Goal: Information Seeking & Learning: Find specific fact

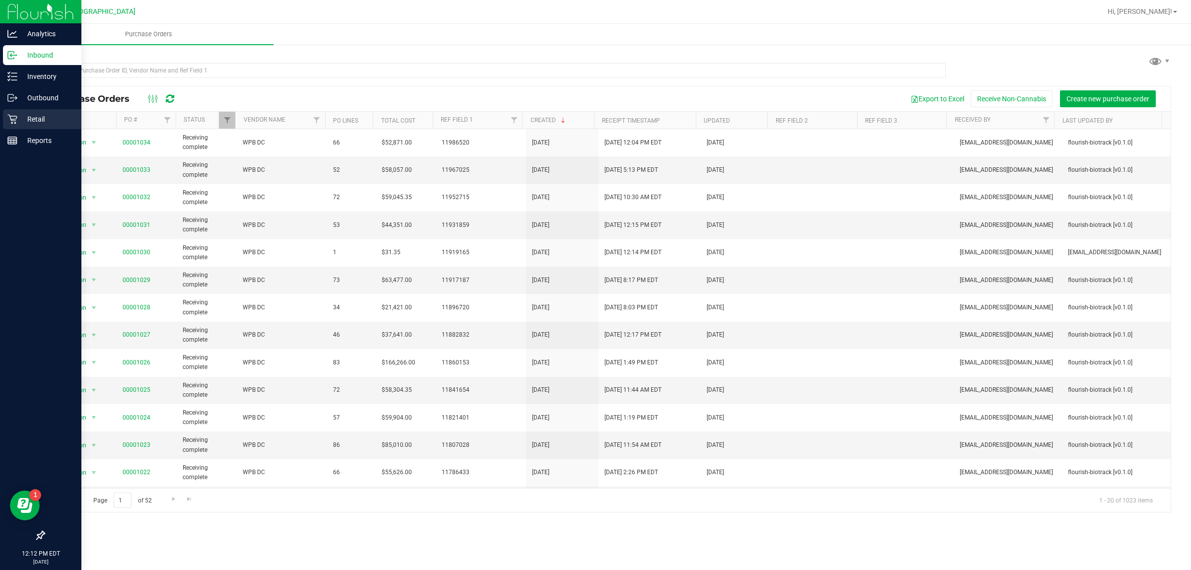
click at [36, 115] on p "Retail" at bounding box center [47, 119] width 60 height 12
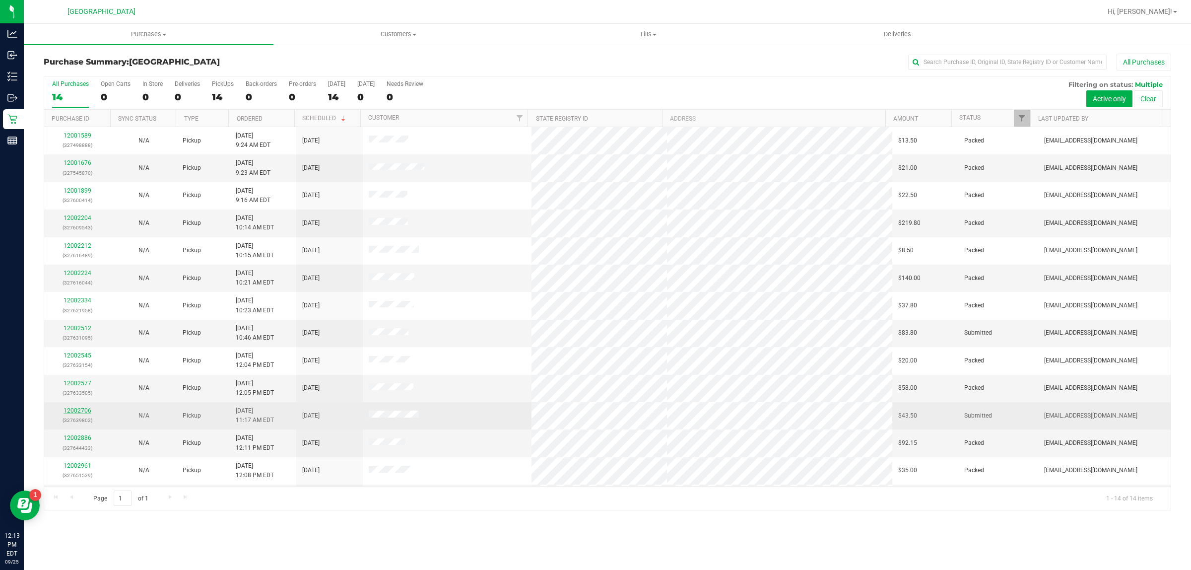
click at [85, 412] on link "12002706" at bounding box center [78, 410] width 28 height 7
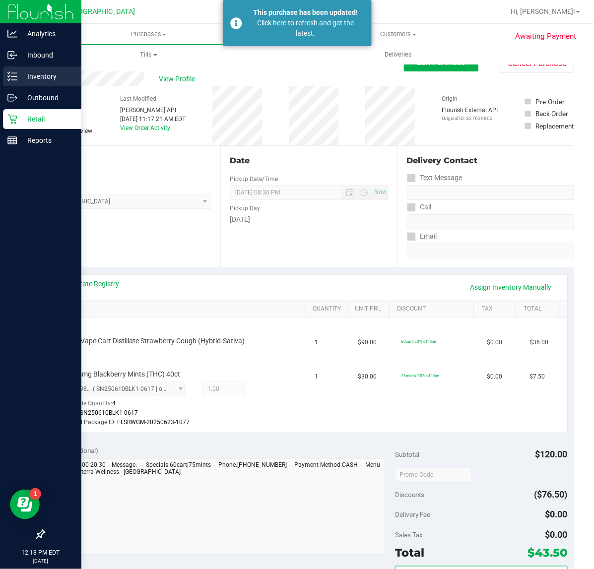
click at [19, 70] on p "Inventory" at bounding box center [47, 76] width 60 height 12
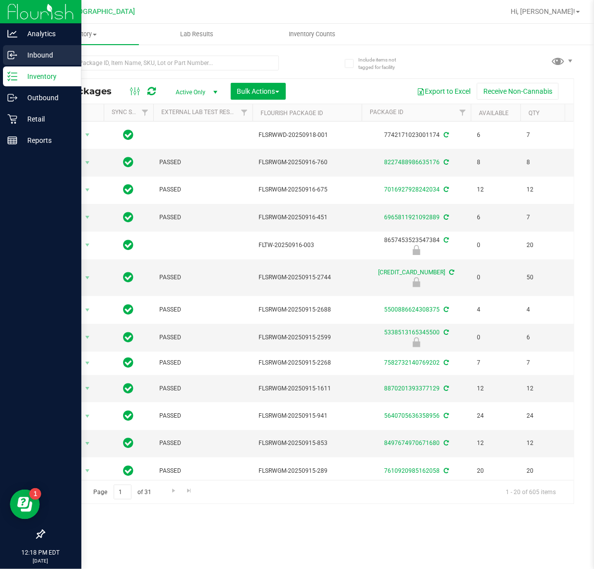
click at [80, 63] on div "Inbound" at bounding box center [42, 55] width 78 height 20
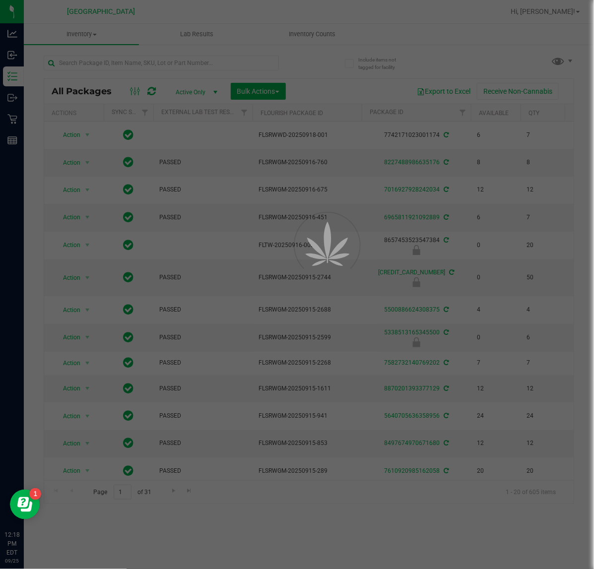
click at [100, 59] on div at bounding box center [297, 284] width 594 height 569
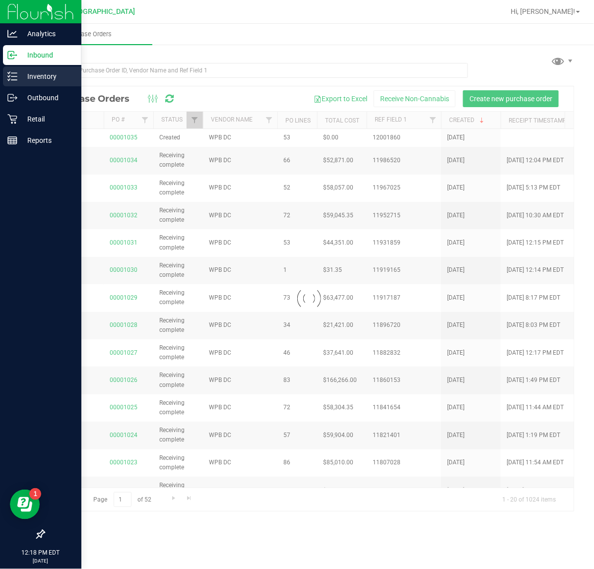
click at [15, 75] on icon at bounding box center [12, 76] width 10 height 10
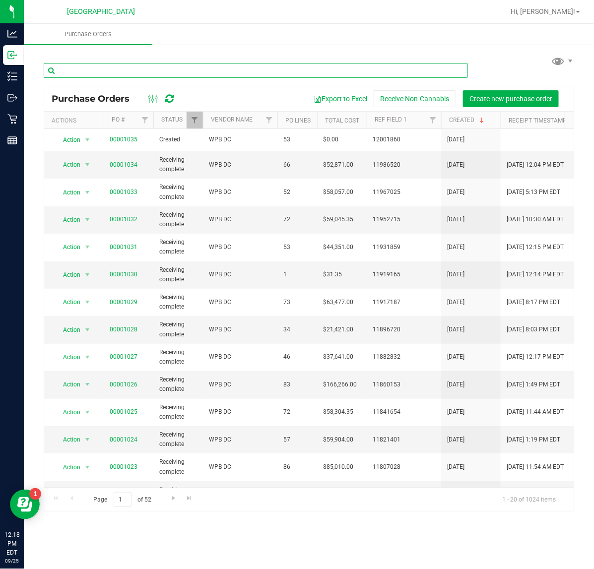
click at [192, 77] on input "text" at bounding box center [256, 70] width 424 height 15
paste input "HT 5mg Grape Chews (Indica) 20ct"
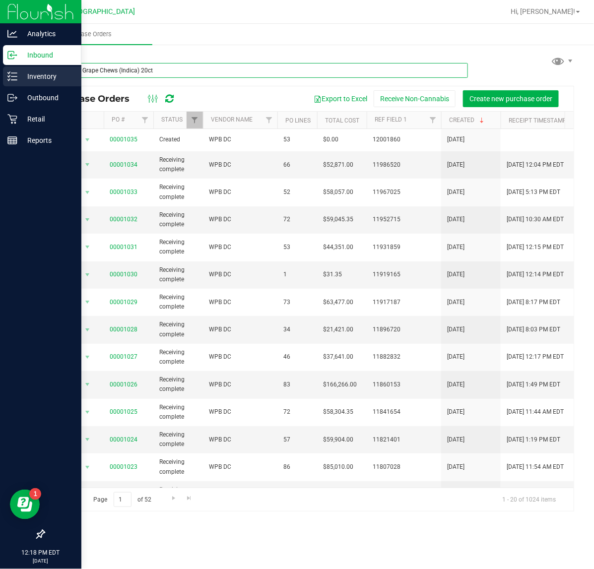
type input "HT 5mg Grape Chews (Indica) 20ct"
click at [5, 76] on div "Inventory" at bounding box center [42, 76] width 78 height 20
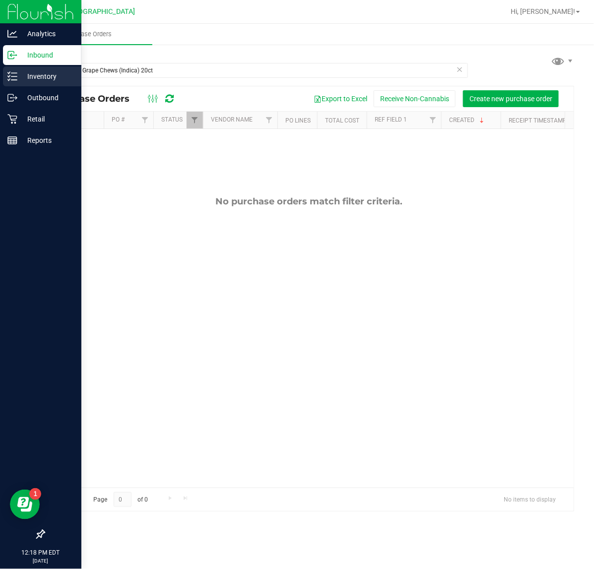
click at [26, 77] on p "Inventory" at bounding box center [47, 76] width 60 height 12
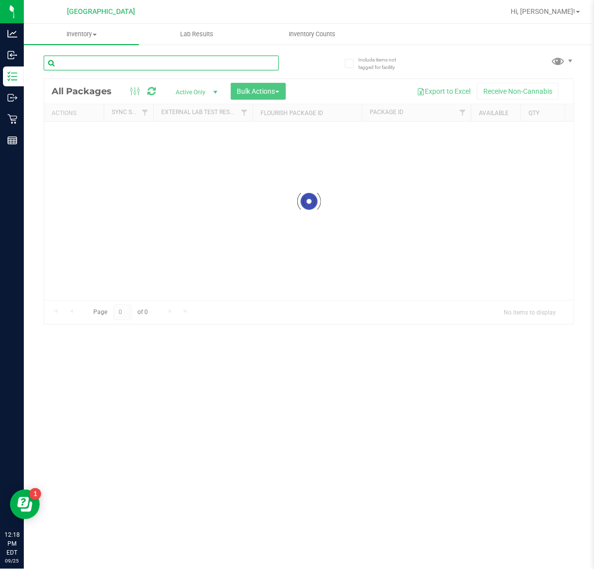
click at [110, 67] on input "text" at bounding box center [161, 63] width 235 height 15
paste input "HT 5mg Grape Chews (Indica) 20ct"
type input "HT 5mg Grape Chews (Indica) 20ct"
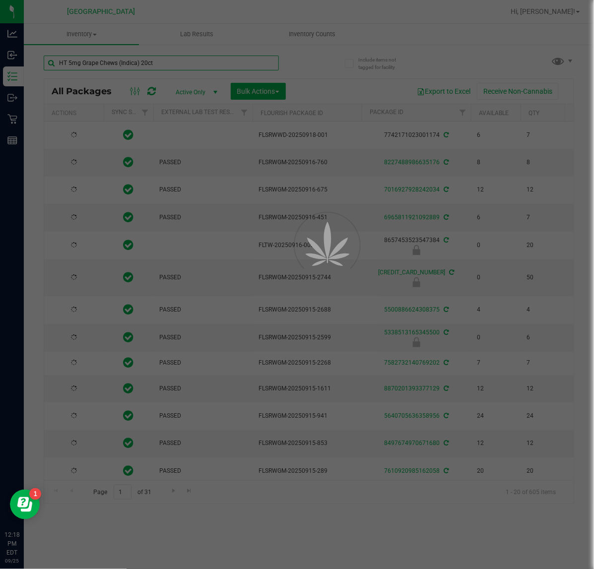
type input "[DATE]"
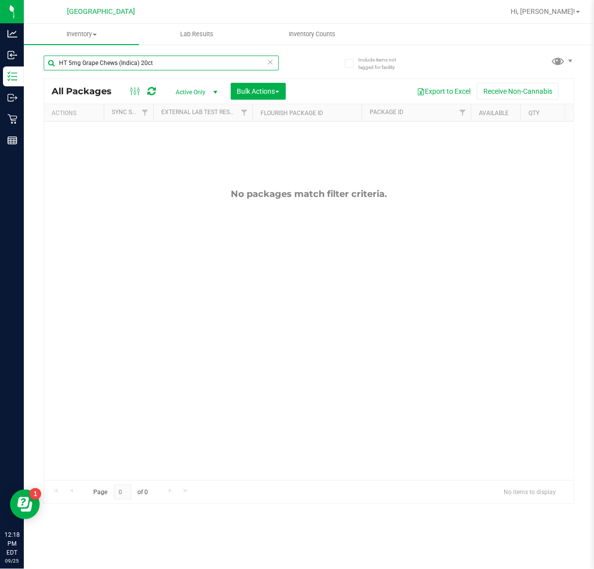
click at [110, 61] on input "HT 5mg Grape Chews (Indica) 20ct" at bounding box center [161, 63] width 235 height 15
paste input "FT 0.5g Pre-Roll [PERSON_NAME] (Sativa) 1"
click at [90, 56] on input "FT 0.5g Pre-Roll Wimauma Melons (Sativa) 1ct" at bounding box center [161, 63] width 235 height 15
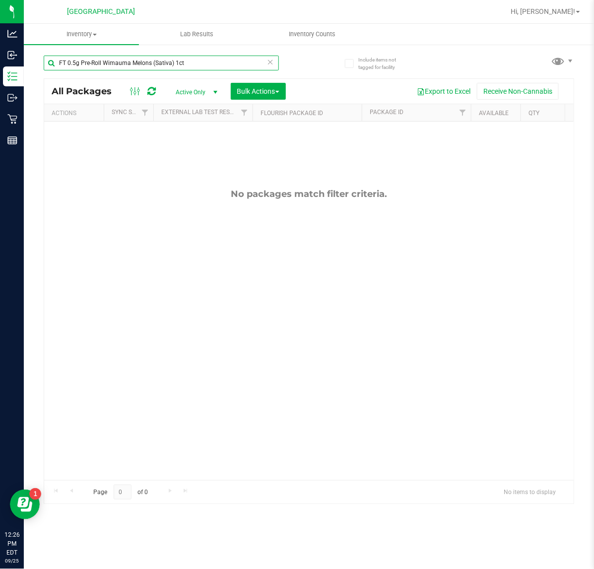
click at [90, 56] on input "FT 0.5g Pre-Roll Wimauma Melons (Sativa) 1ct" at bounding box center [161, 63] width 235 height 15
paste input "HT 5mg Watermelon Chews (Hybrid) 20"
click at [142, 68] on input "HT 5mg Watermelon Chews (Hybrid) 20ct" at bounding box center [161, 63] width 235 height 15
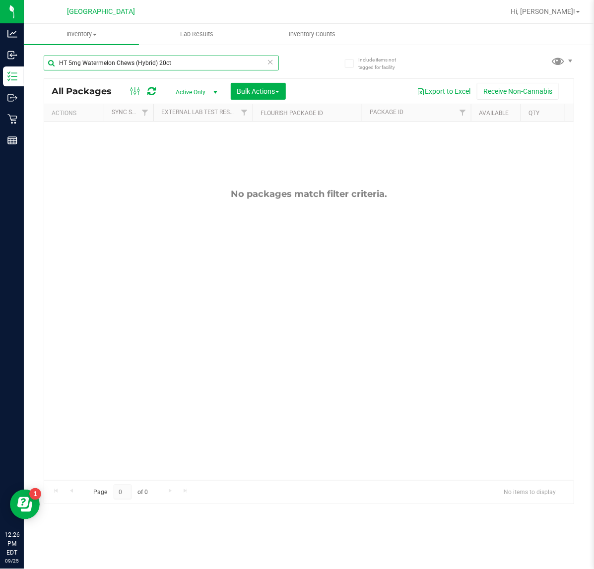
click at [142, 67] on input "HT 5mg Watermelon Chews (Hybrid) 20ct" at bounding box center [161, 63] width 235 height 15
paste input "10mg Blue Raspberry Chews Hybrid (1:1 CBD:THC"
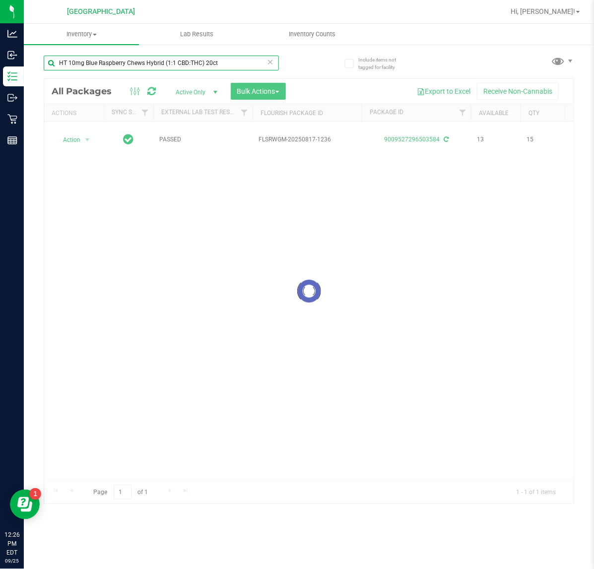
click at [170, 62] on input "HT 10mg Blue Raspberry Chews Hybrid (1:1 CBD:THC) 20ct" at bounding box center [161, 63] width 235 height 15
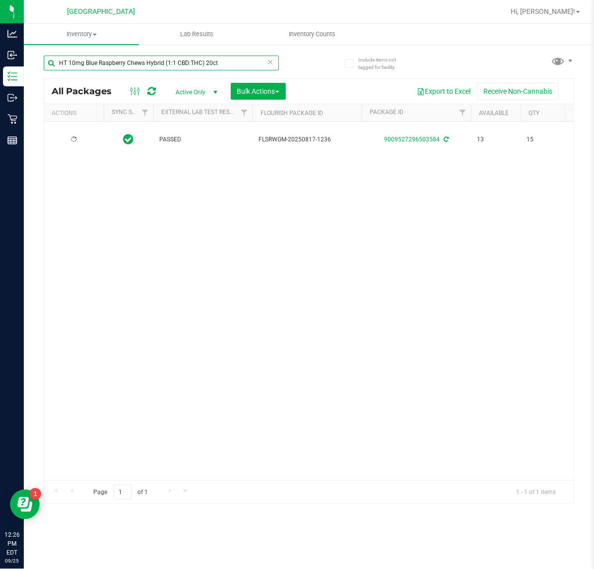
click at [170, 62] on input "HT 10mg Blue Raspberry Chews Hybrid (1:1 CBD:THC) 20ct" at bounding box center [161, 63] width 235 height 15
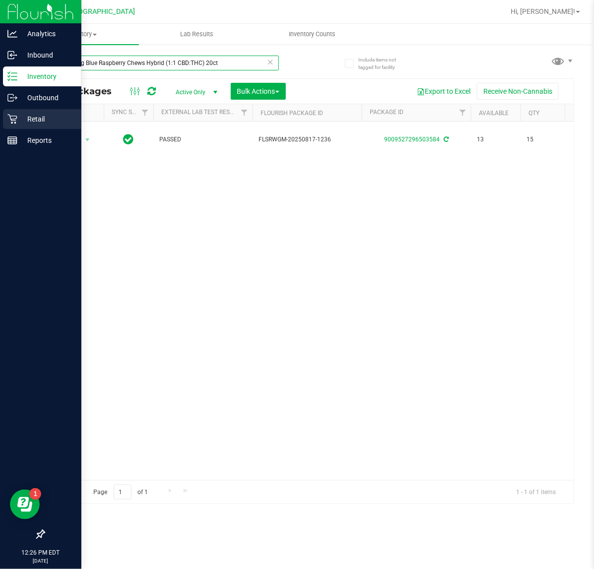
paste input "FT 0.5g Pre-Roll Apples N Bananas x Pancakes Jealousy (Hybrid) 1"
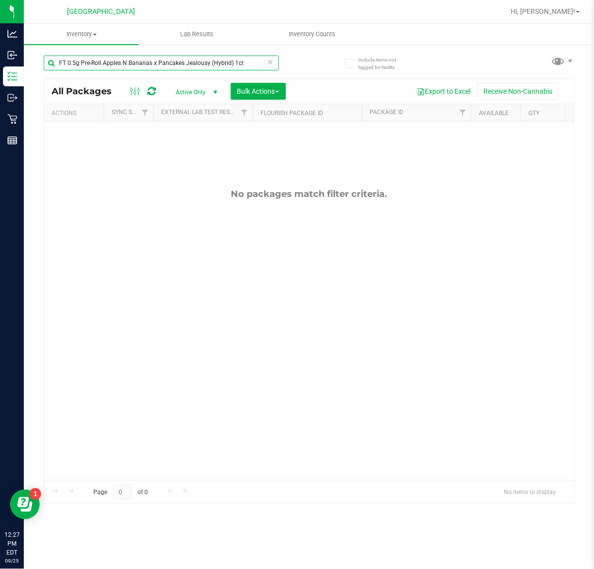
click at [90, 60] on input "FT 0.5g Pre-Roll Apples N Bananas x Pancakes Jealousy (Hybrid) 1ct" at bounding box center [161, 63] width 235 height 15
paste input "D 3.5g Flower Greenhouse PK Trophy (Hybrid-Indica)"
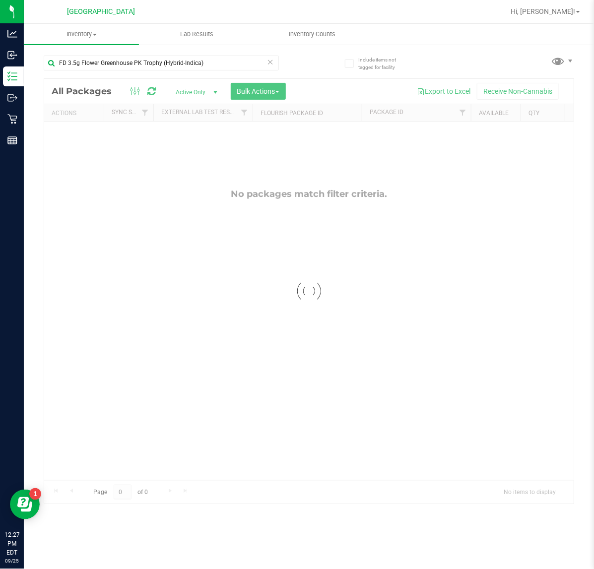
click at [179, 228] on div at bounding box center [308, 291] width 529 height 425
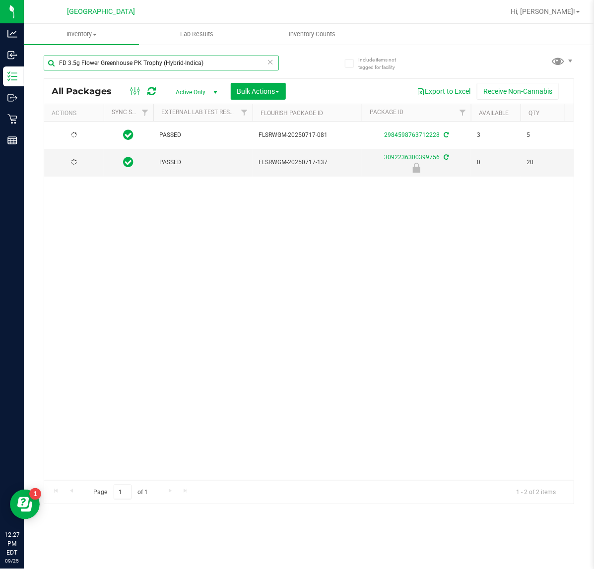
click at [190, 64] on input "FD 3.5g Flower Greenhouse PK Trophy (Hybrid-Indica)" at bounding box center [161, 63] width 235 height 15
paste input "T 3.5g Cannabis Flower Alleged Orbit (Hybrid"
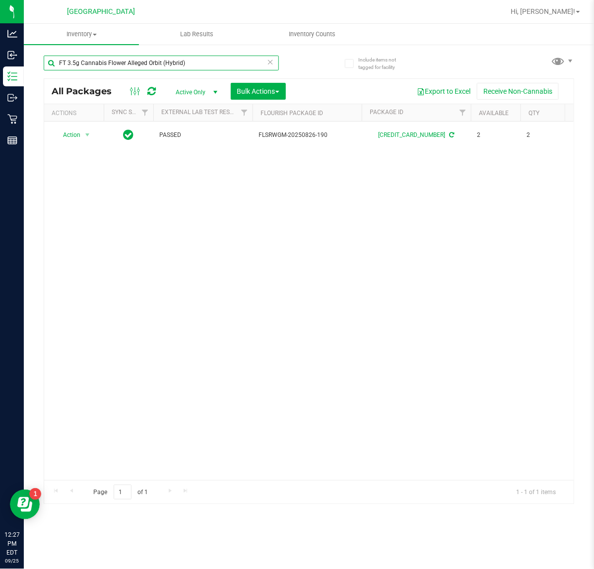
click at [148, 61] on input "FT 3.5g Cannabis Flower Alleged Orbit (Hybrid)" at bounding box center [161, 63] width 235 height 15
paste input "SW 5mg Lemon Lozenge Soothe (1:1 CBD:THC) 20ct"
click at [219, 68] on input "SW 5mg Lemon Lozenge Soothe (1:1 CBD:THC) 20ct" at bounding box center [161, 63] width 235 height 15
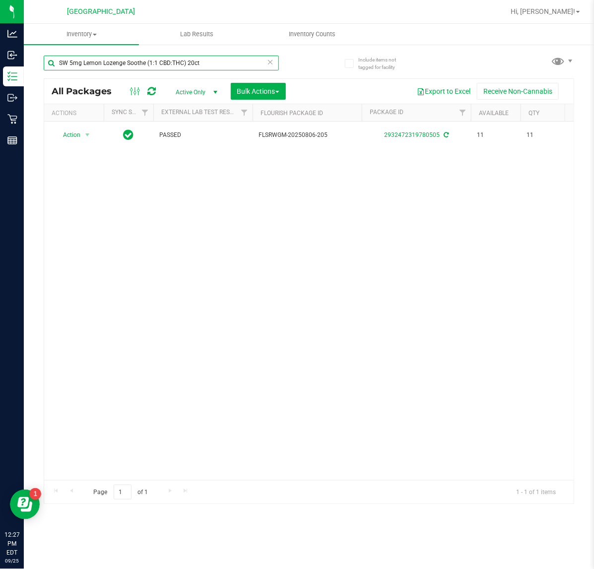
click at [219, 68] on input "SW 5mg Lemon Lozenge Soothe (1:1 CBD:THC) 20ct" at bounding box center [161, 63] width 235 height 15
paste input "FD 3.5g Flower Greenhouse Banana Dulce (Indica)"
click at [110, 59] on input "FD 3.5g Flower Greenhouse Banana Dulce (Indica)" at bounding box center [161, 63] width 235 height 15
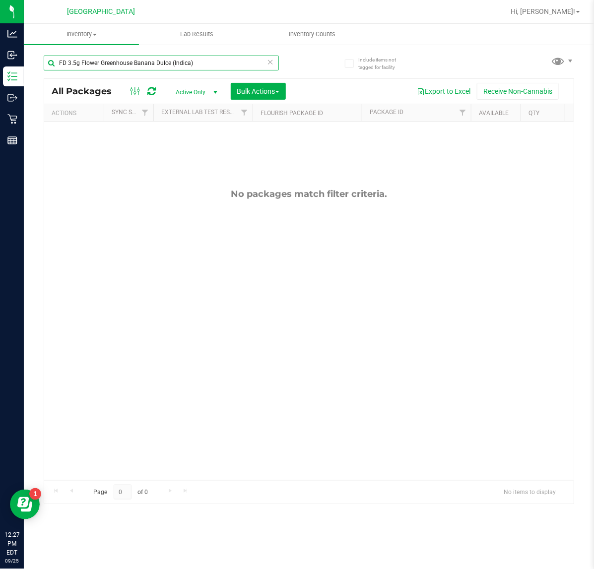
click at [110, 59] on input "FD 3.5g Flower Greenhouse Banana Dulce (Indica)" at bounding box center [161, 63] width 235 height 15
paste input "HT 5mg Tropical Mix Chews (Sativa) 20ct"
click at [170, 68] on input "HT 5mg Tropical Mix Chews (Sativa) 20ct" at bounding box center [161, 63] width 235 height 15
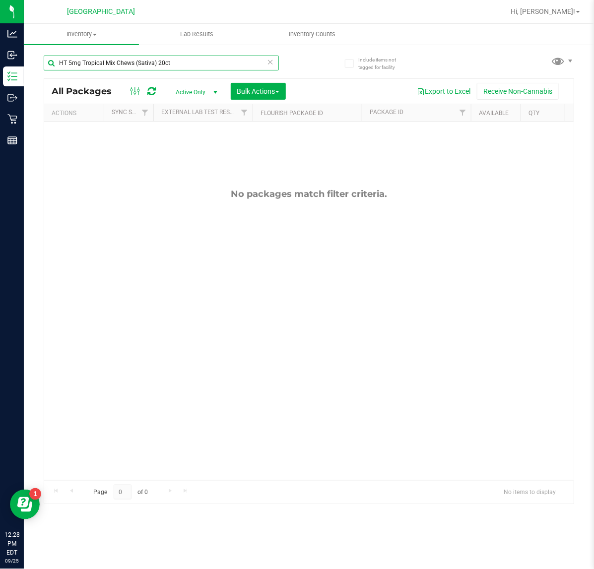
paste input "FT 7g Ground Flower (Sativa)"
click at [158, 64] on input "FT 7g Ground Flower (Sativa)" at bounding box center [161, 63] width 235 height 15
paste input "3.5g Cannabis Flower Space Case (Hybrid"
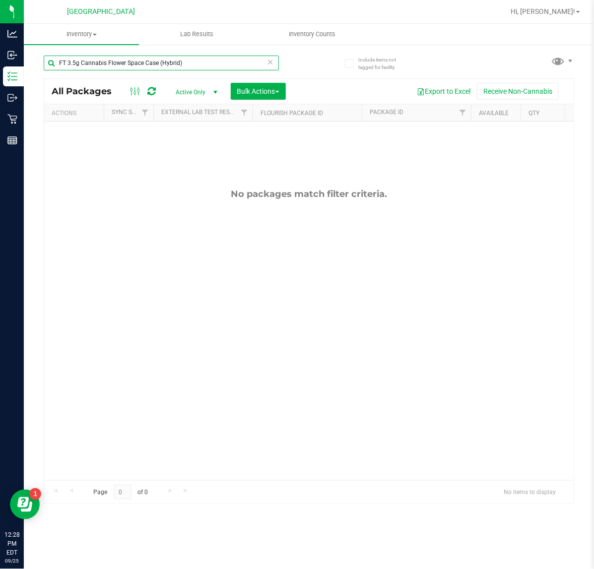
click at [139, 68] on input "FT 3.5g Cannabis Flower Space Case (Hybrid)" at bounding box center [161, 63] width 235 height 15
paste input "D 3.5g Flower Greenhouse Hot Mess"
click at [232, 63] on input "FD 3.5g Flower Greenhouse Hot Mess (Hybrid)" at bounding box center [161, 63] width 235 height 15
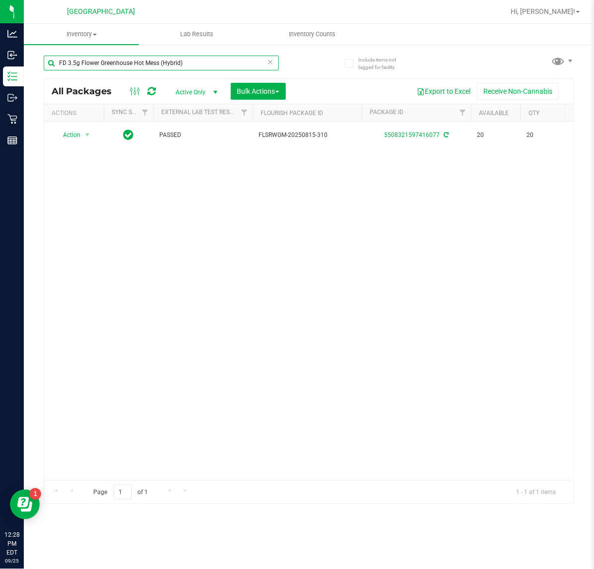
click at [232, 63] on input "FD 3.5g Flower Greenhouse Hot Mess (Hybrid)" at bounding box center [161, 63] width 235 height 15
paste input "T 3.5g Cannabis Flower Black Triangle Kush (Indica"
click at [174, 65] on input "FT 3.5g Cannabis Flower Black Triangle Kush (Indica)" at bounding box center [161, 63] width 235 height 15
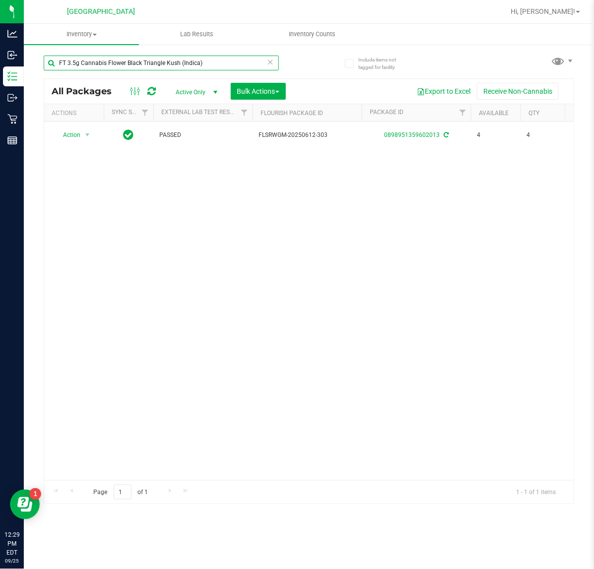
click at [174, 64] on input "FT 3.5g Cannabis Flower Black Triangle Kush (Indica)" at bounding box center [161, 63] width 235 height 15
paste input "osscotti"
click at [129, 65] on input "FT 3.5g Cannabis Flower Bosscotti (Indica)" at bounding box center [161, 63] width 235 height 15
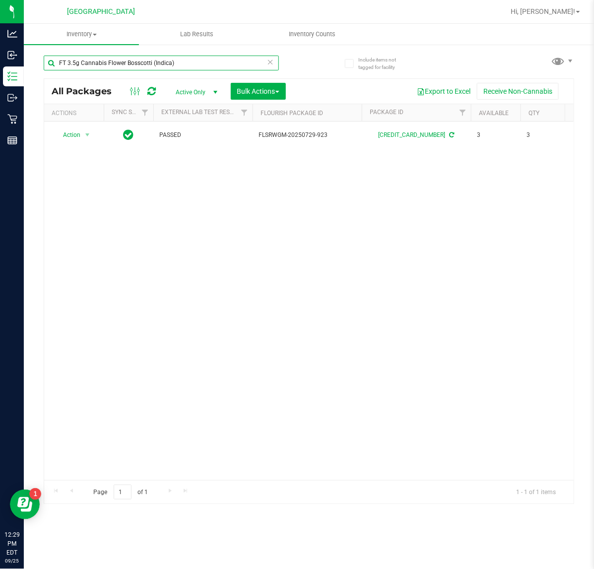
paste input "SW 20mg Patch Relief (1:9 CBD:THC"
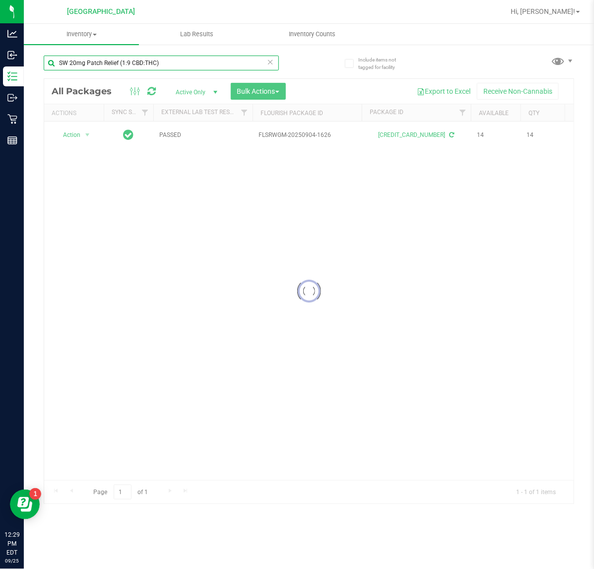
click at [154, 63] on input "SW 20mg Patch Relief (1:9 CBD:THC)" at bounding box center [161, 63] width 235 height 15
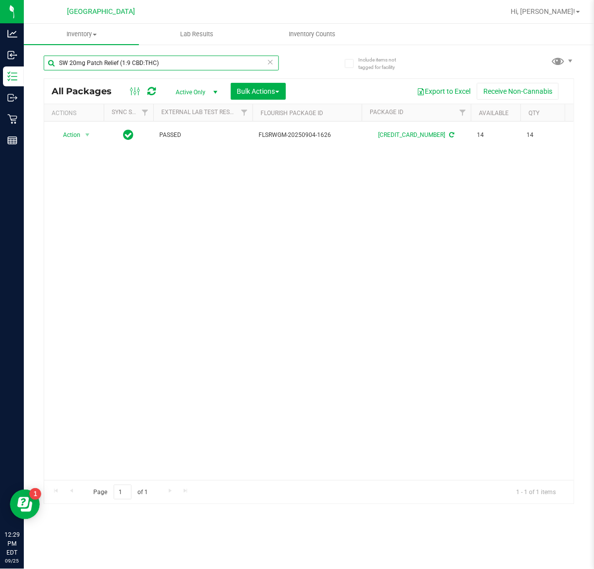
click at [154, 63] on input "SW 20mg Patch Relief (1:9 CBD:THC)" at bounding box center [161, 63] width 235 height 15
paste input "FT 3.5g Cannabis Flower Gumbo (Sativa"
click at [190, 62] on input "FT 3.5g Cannabis Flower Gumbo (Sativa)" at bounding box center [161, 63] width 235 height 15
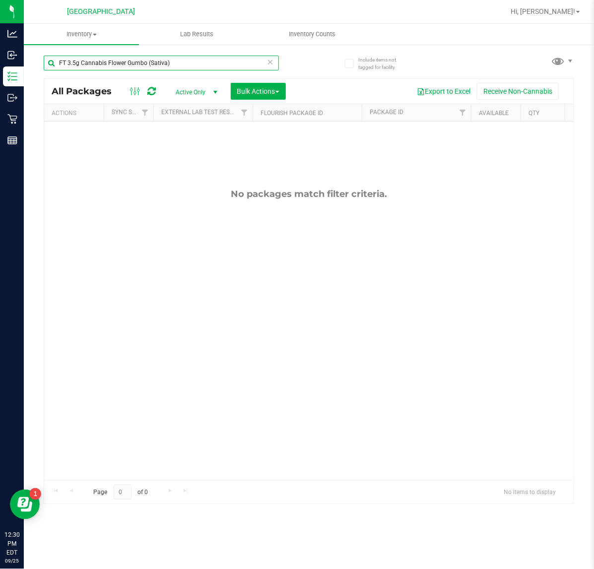
paste input "Fried Ice Cream (Hybrid"
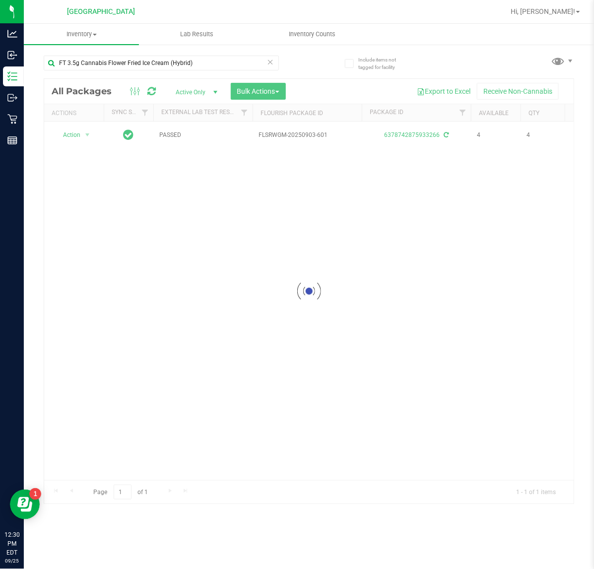
click at [202, 75] on div "FT 3.5g Cannabis Flower Fried Ice Cream (Hybrid)" at bounding box center [161, 67] width 235 height 23
click at [202, 64] on input "FT 3.5g Cannabis Flower Fried Ice Cream (Hybrid)" at bounding box center [161, 63] width 235 height 15
drag, startPoint x: 202, startPoint y: 64, endPoint x: 190, endPoint y: 68, distance: 13.4
click at [202, 64] on input "FT 3.5g Cannabis Flower Fried Ice Cream (Hybrid)" at bounding box center [161, 63] width 235 height 15
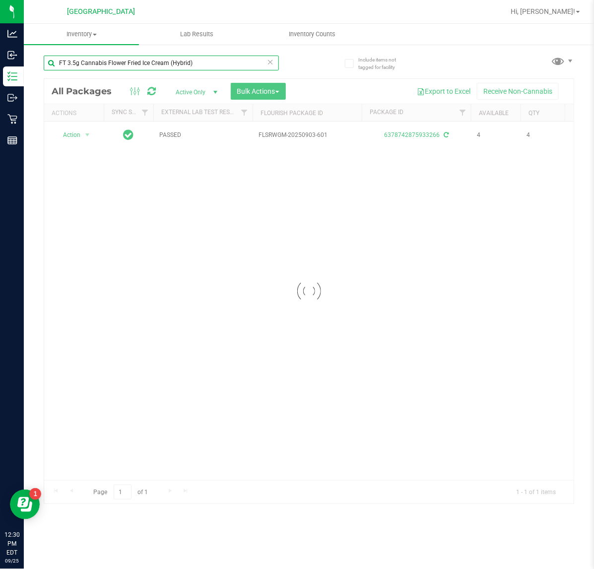
paste input "Super Boof"
click at [136, 61] on input "FT 3.5g Cannabis Flower Super Boof (Hybrid)" at bounding box center [161, 63] width 235 height 15
paste input "HT 2.5mg Peppermint Mints (THC) 40ct"
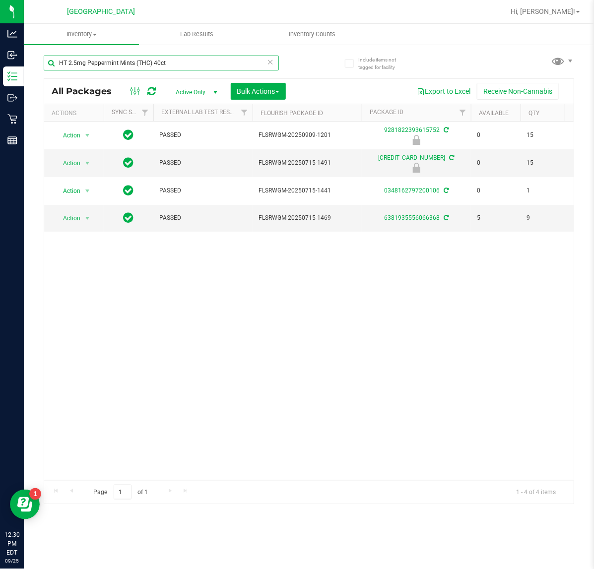
click at [125, 61] on input "HT 2.5mg Peppermint Mints (THC) 40ct" at bounding box center [161, 63] width 235 height 15
paste input "ach Mango"
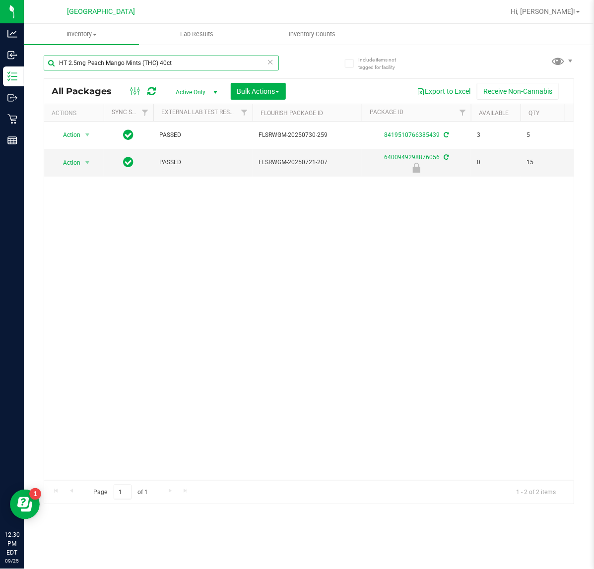
click at [139, 60] on input "HT 2.5mg Peach Mango Mints (THC) 40ct" at bounding box center [161, 63] width 235 height 15
paste input "FT 1g Vape Cart CDT Distillate Animal [PERSON_NAME] (Indica)"
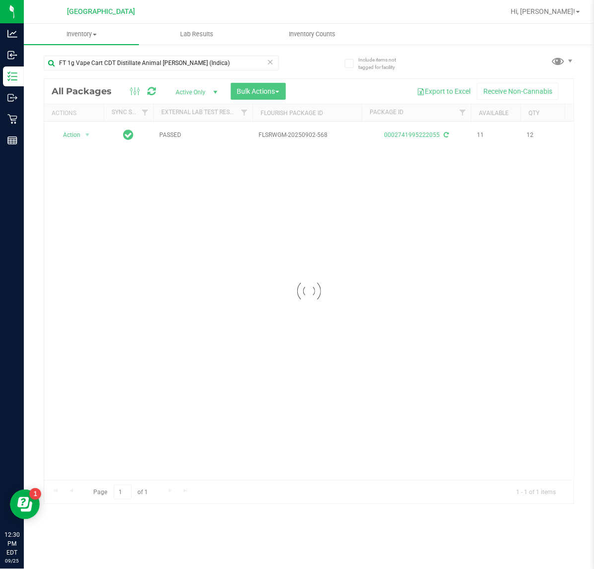
click at [192, 82] on div at bounding box center [308, 291] width 529 height 425
click at [190, 72] on div "FT 1g Vape Cart CDT Distillate Animal [PERSON_NAME] (Indica)" at bounding box center [161, 67] width 235 height 23
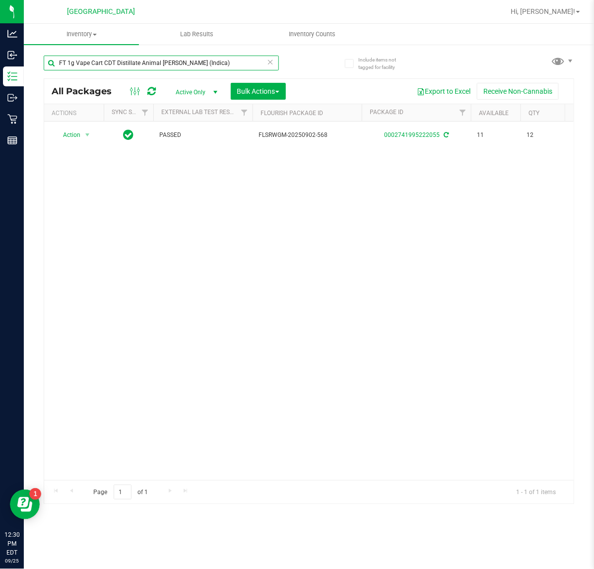
click at [191, 67] on input "FT 1g Vape Cart CDT Distillate Animal [PERSON_NAME] (Indica)" at bounding box center [161, 63] width 235 height 15
click at [191, 66] on input "FT 1g Vape Cart CDT Distillate Animal [PERSON_NAME] (Indica)" at bounding box center [161, 63] width 235 height 15
click at [193, 65] on input "FT 1g Vape Cart CDT Distillate Animal [PERSON_NAME] (Indica)" at bounding box center [161, 63] width 235 height 15
click at [193, 64] on input "FT 1g Vape Cart CDT Distillate Animal [PERSON_NAME] (Indica)" at bounding box center [161, 63] width 235 height 15
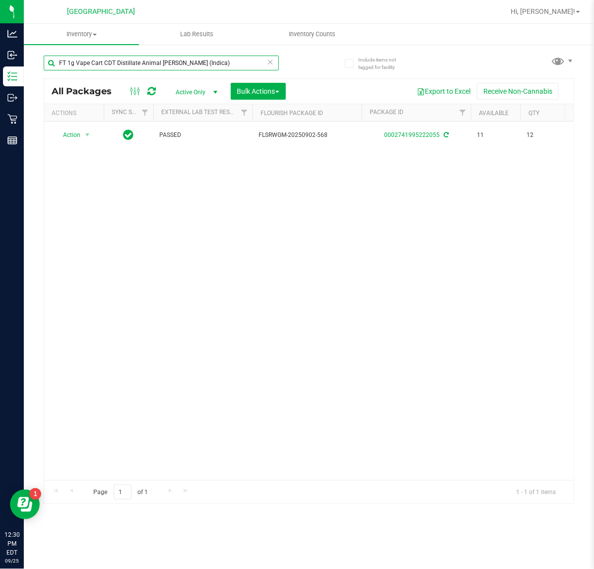
click at [193, 64] on input "FT 1g Vape Cart CDT Distillate Animal [PERSON_NAME] (Indica)" at bounding box center [161, 63] width 235 height 15
paste input "0.5g Vape Cart Distillate Strawberry Cough (Hybrid-Sativ"
click at [98, 62] on input "FT 0.5g Vape Cart Distillate Strawberry Cough (Hybrid-Sativa)" at bounding box center [161, 63] width 235 height 15
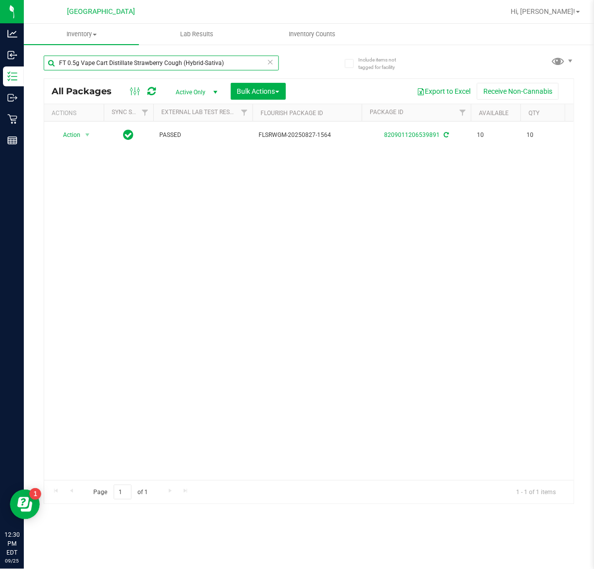
paste input "1g Vape Cart CDT Distillate Lemon Zest (Hybrid"
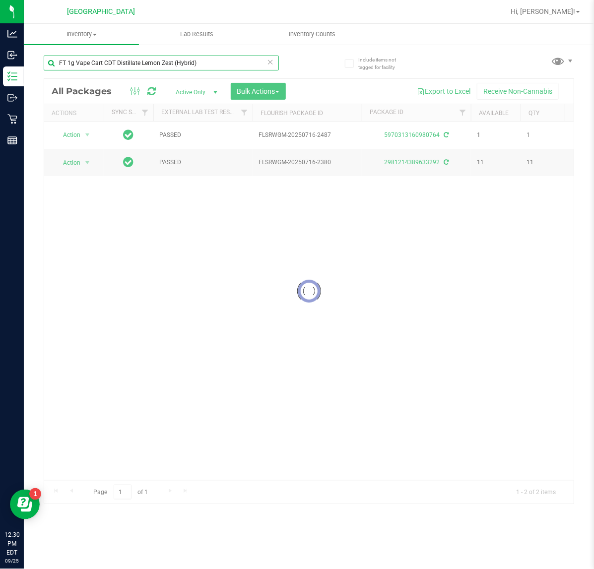
click at [170, 65] on input "FT 1g Vape Cart CDT Distillate Lemon Zest (Hybrid)" at bounding box center [161, 63] width 235 height 15
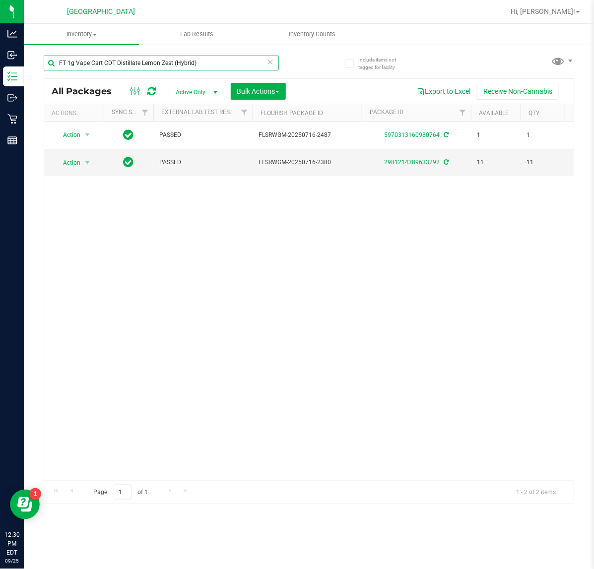
paste input "Distillate Strawberry Cough (Hybrid-Sativa"
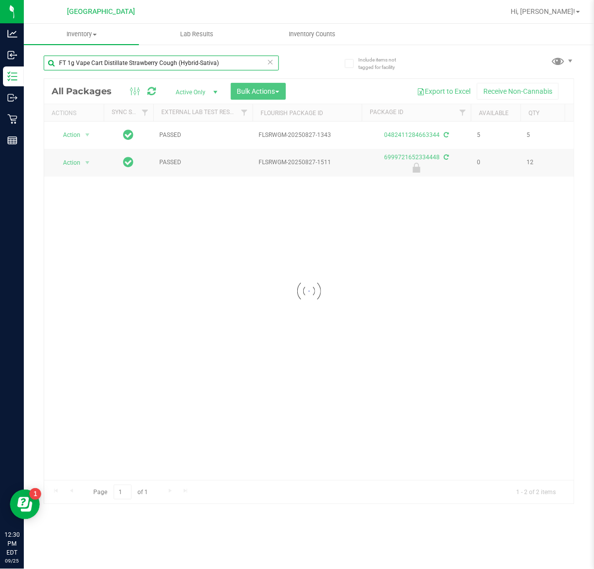
click at [140, 63] on input "FT 1g Vape Cart Distillate Strawberry Cough (Hybrid-Sativa)" at bounding box center [161, 63] width 235 height 15
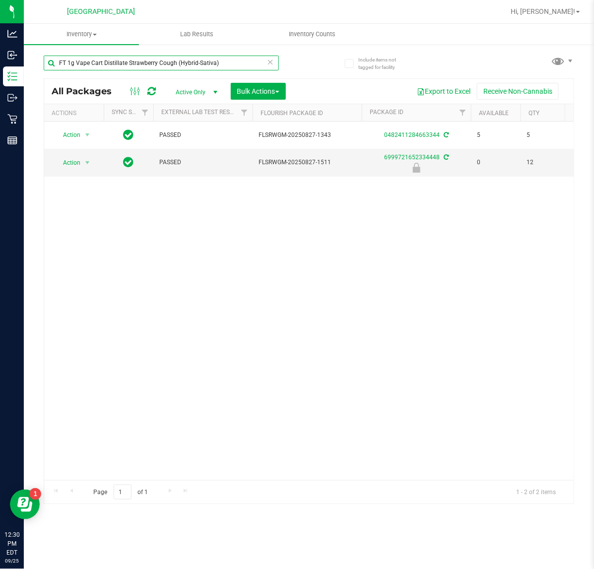
click at [140, 62] on input "FT 1g Vape Cart Distillate Strawberry Cough (Hybrid-Sativa)" at bounding box center [161, 63] width 235 height 15
paste input "HT 5mg Mixed [PERSON_NAME] Chews (THC) 20ct"
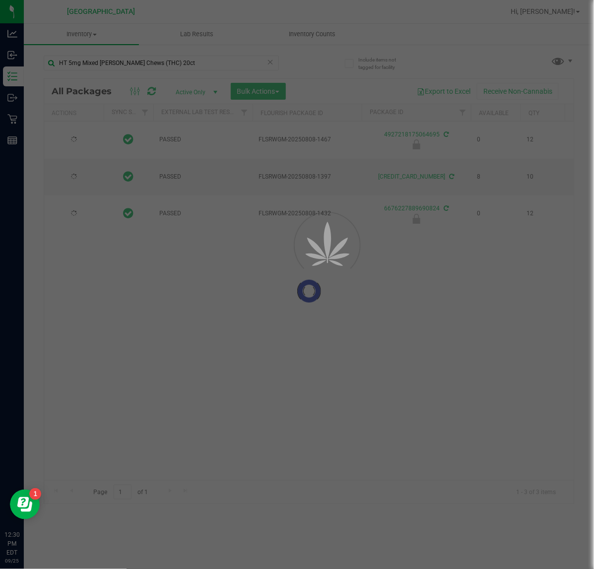
drag, startPoint x: 91, startPoint y: 56, endPoint x: 93, endPoint y: 63, distance: 7.2
click at [93, 63] on input "HT 5mg Mixed [PERSON_NAME] Chews (THC) 20ct" at bounding box center [161, 63] width 235 height 15
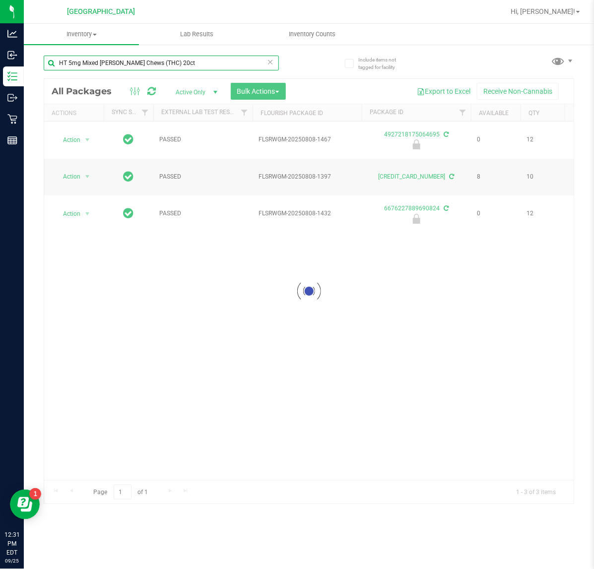
click at [93, 63] on input "HT 5mg Mixed [PERSON_NAME] Chews (THC) 20ct" at bounding box center [161, 63] width 235 height 15
click at [92, 63] on input "HT 5mg Mixed [PERSON_NAME] Chews (THC) 20ct" at bounding box center [161, 63] width 235 height 15
paste input "FT 1g Vape Cart Distillate Purple Punch (Indica)"
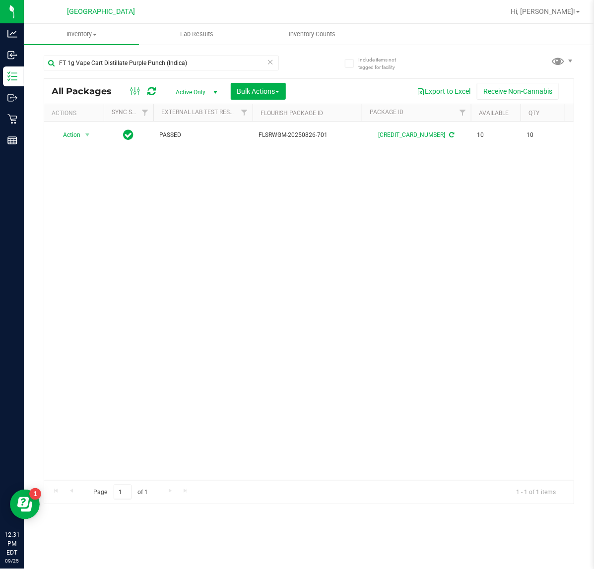
click at [127, 72] on div "FT 1g Vape Cart Distillate Purple Punch (Indica)" at bounding box center [161, 67] width 235 height 23
click at [127, 68] on input "FT 1g Vape Cart Distillate Purple Punch (Indica)" at bounding box center [161, 63] width 235 height 15
click at [127, 67] on input "FT 1g Vape Cart Distillate Purple Punch (Indica)" at bounding box center [161, 63] width 235 height 15
paste input "CDT Distillate Melon Collie (Hybrid-Sativ"
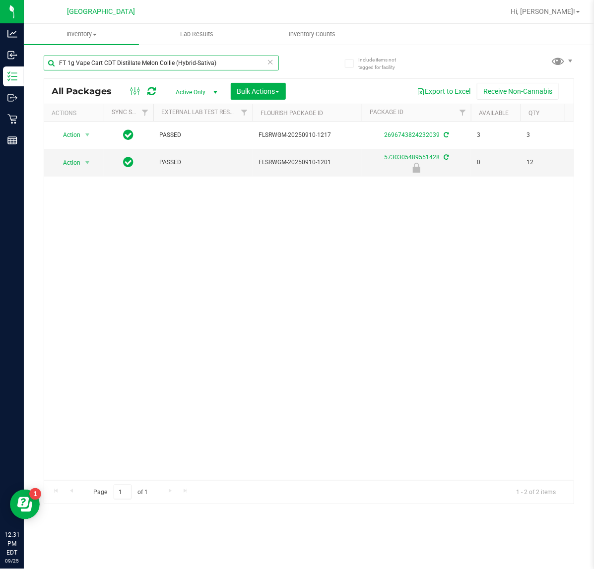
click at [145, 65] on input "FT 1g Vape Cart CDT Distillate Melon Collie (Hybrid-Sativa)" at bounding box center [161, 63] width 235 height 15
paste input "0.5g Pre-Roll Wimauma Melons (Sativa) 5ct"
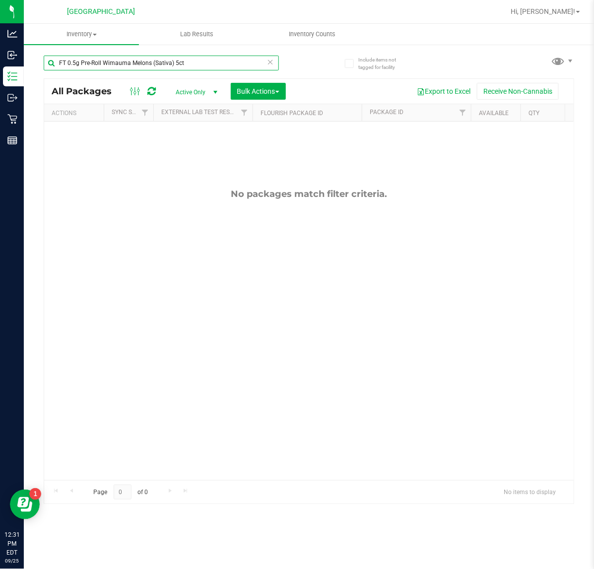
click at [177, 61] on input "FT 0.5g Pre-Roll Wimauma Melons (Sativa) 5ct" at bounding box center [161, 63] width 235 height 15
drag, startPoint x: 177, startPoint y: 61, endPoint x: 120, endPoint y: 89, distance: 63.9
click at [177, 60] on input "FT 0.5g Pre-Roll Wimauma Melons (Sativa) 5ct" at bounding box center [161, 63] width 235 height 15
paste input "Vape Cart CDT Distillate Cookie Popz (Hybrid)"
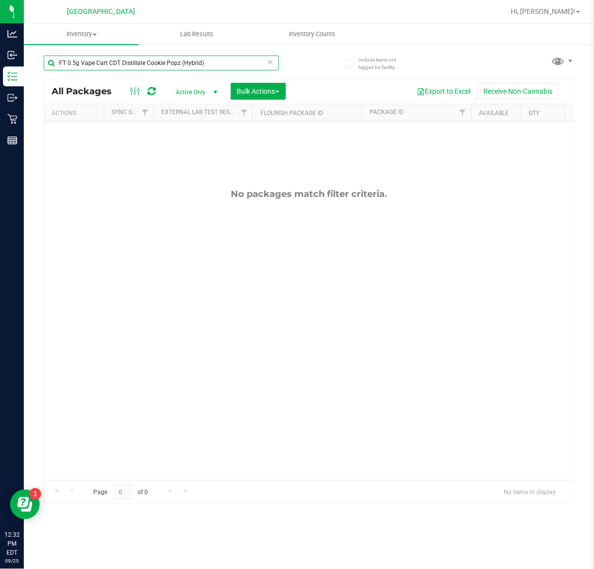
click at [82, 67] on input "FT 0.5g Vape Cart CDT Distillate Cookie Popz (Hybrid)" at bounding box center [161, 63] width 235 height 15
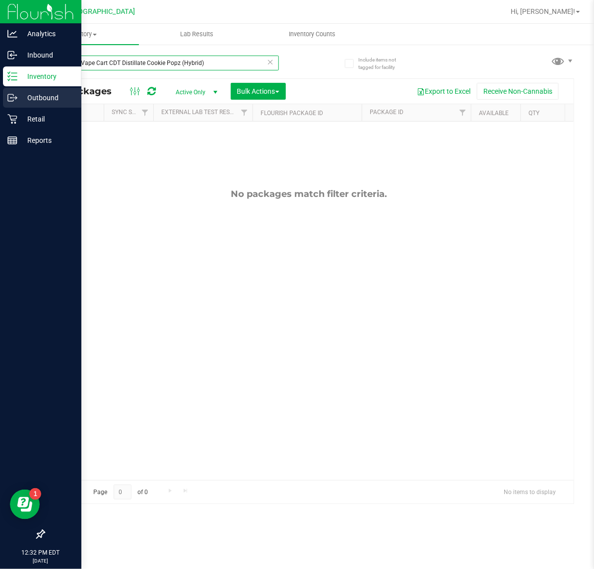
paste input "1g Vape Cart Distillate Dosi-Do (Indica"
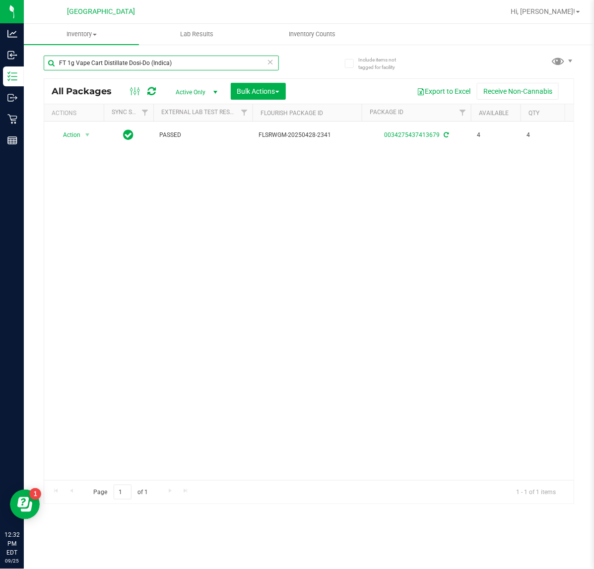
click at [193, 64] on input "FT 1g Vape Cart Distillate Dosi-Do (Indica)" at bounding box center [161, 63] width 235 height 15
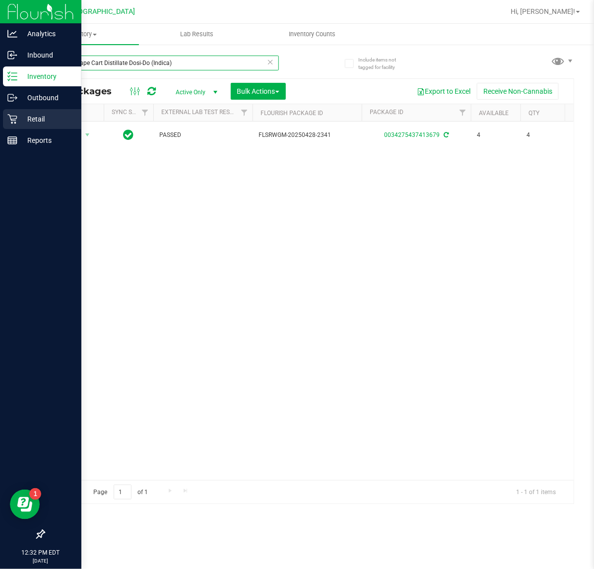
paste input "SW 1g FSO Syringe Hybrid Blend"
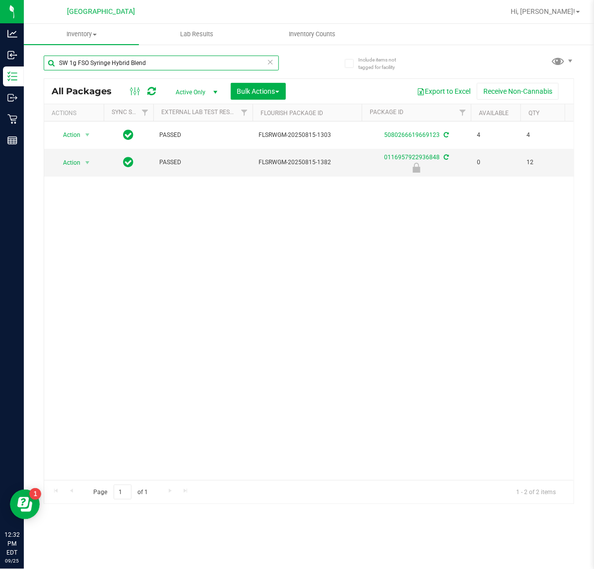
click at [208, 65] on input "SW 1g FSO Syringe Hybrid Blend" at bounding box center [161, 63] width 235 height 15
click at [208, 64] on input "SW 1g FSO Syringe Hybrid Blend" at bounding box center [161, 63] width 235 height 15
paste input "FT 0.5g Vape Cart Distillate Original Z (Hybrid-Indica)"
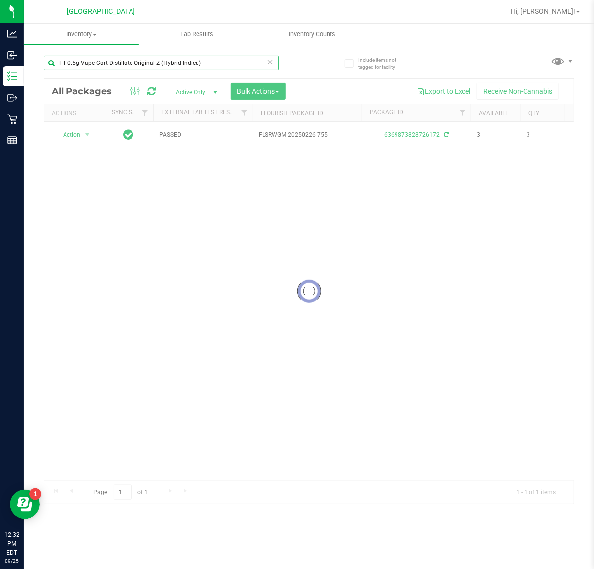
click at [177, 65] on input "FT 0.5g Vape Cart Distillate Original Z (Hybrid-Indica)" at bounding box center [161, 63] width 235 height 15
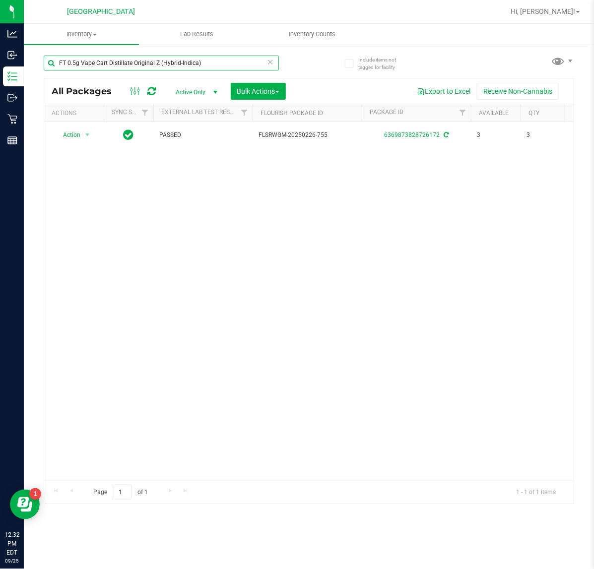
paste input "1g Vape Cart Distillate Master Kush ("
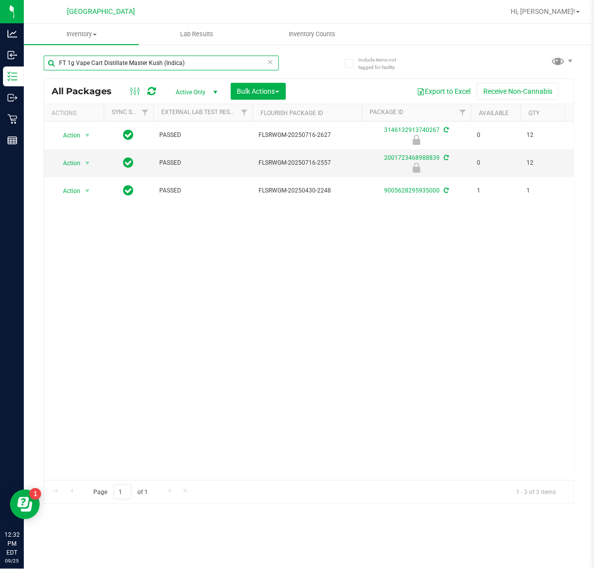
click at [150, 68] on input "FT 1g Vape Cart Distillate Master Kush (Indica)" at bounding box center [161, 63] width 235 height 15
paste input "0.5"
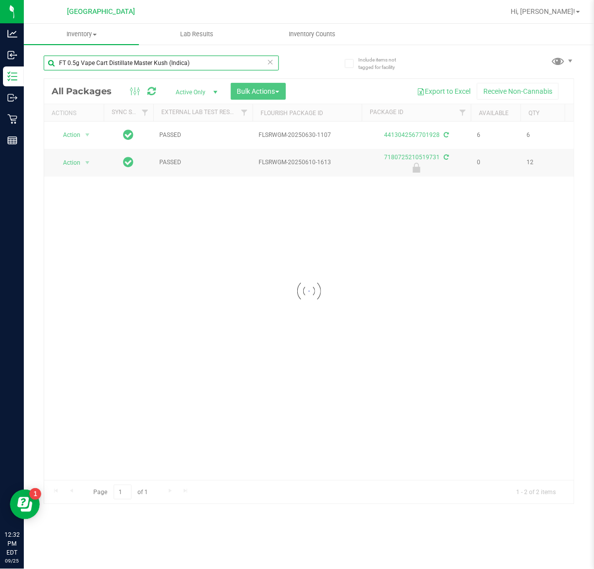
click at [176, 58] on input "FT 0.5g Vape Cart Distillate Master Kush (Indica)" at bounding box center [161, 63] width 235 height 15
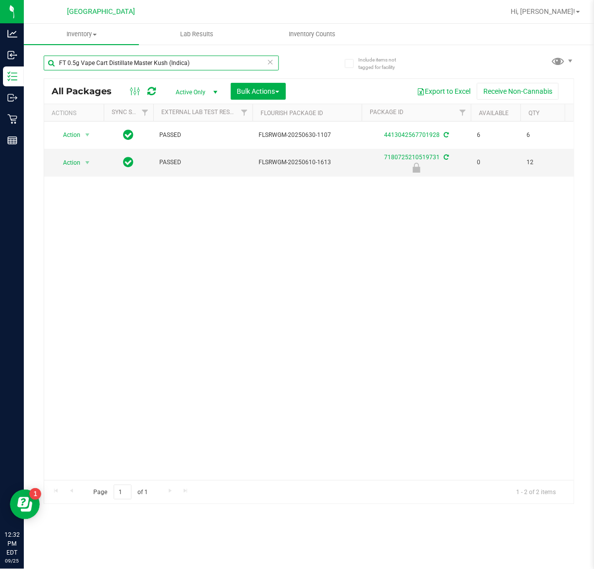
click at [176, 58] on input "FT 0.5g Vape Cart Distillate Master Kush (Indica)" at bounding box center [161, 63] width 235 height 15
click at [176, 57] on input "FT 0.5g Vape Cart Distillate Master Kush (Indica)" at bounding box center [161, 63] width 235 height 15
paste input "CDT Distillate Static Shock"
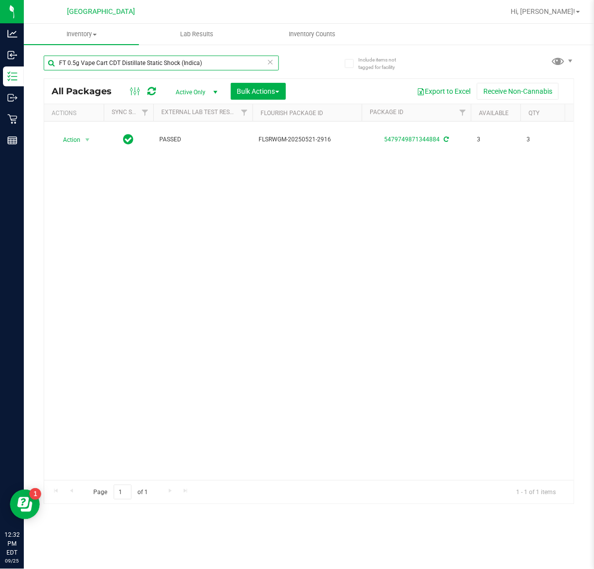
click at [123, 62] on input "FT 0.5g Vape Cart CDT Distillate Static Shock (Indica)" at bounding box center [161, 63] width 235 height 15
click at [122, 62] on input "FT 0.5g Vape Cart CDT Distillate Static Shock (Indica)" at bounding box center [161, 63] width 235 height 15
paste input "1g Vape Cart CDT Distillate Apple Banana Peach Ringz (Hybrid"
click at [184, 61] on input "FT 1g Vape Cart CDT Distillate Apple Banana Peach Ringz (Hybrid)" at bounding box center [161, 63] width 235 height 15
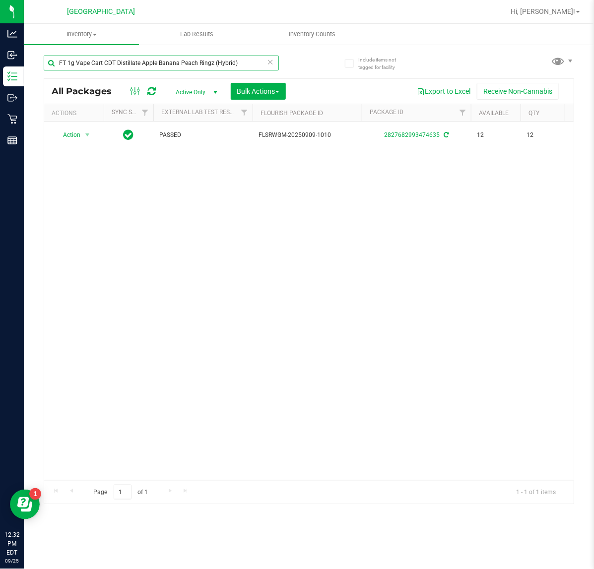
click at [184, 61] on input "FT 1g Vape Cart CDT Distillate Apple Banana Peach Ringz (Hybrid)" at bounding box center [161, 63] width 235 height 15
paste input "0.5g Pre-Roll Apples N Bananas x Pancakes Jealousy (Hybrid) 5ct"
click at [173, 66] on input "FT 0.5g Pre-Roll Apples N Bananas x Pancakes Jealousy (Hybrid) 5ct" at bounding box center [161, 63] width 235 height 15
click at [174, 65] on input "FT 0.5g Pre-Roll Apples N Bananas x Pancakes Jealousy (Hybrid) 5ct" at bounding box center [161, 63] width 235 height 15
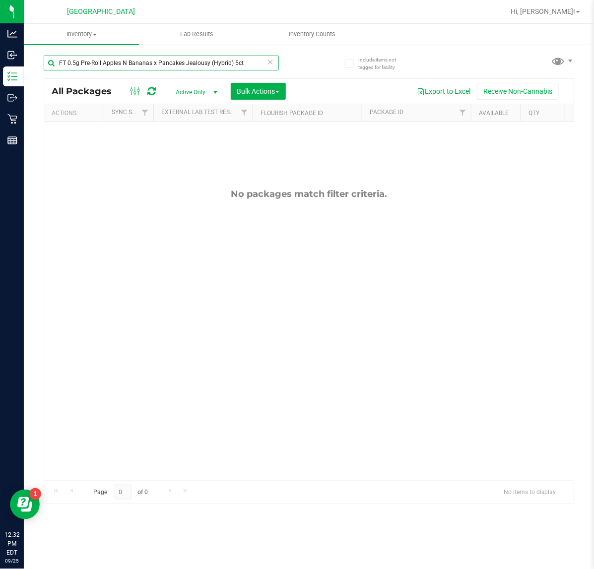
click at [174, 65] on input "FT 0.5g Pre-Roll Apples N Bananas x Pancakes Jealousy (Hybrid) 5ct" at bounding box center [161, 63] width 235 height 15
paste input "Vape Cart Distillate Banana [PERSON_NAME] (Hybrid)"
click at [203, 65] on input "FT 0.5g Vape Cart Distillate Banana [PERSON_NAME] (Hybrid)" at bounding box center [161, 63] width 235 height 15
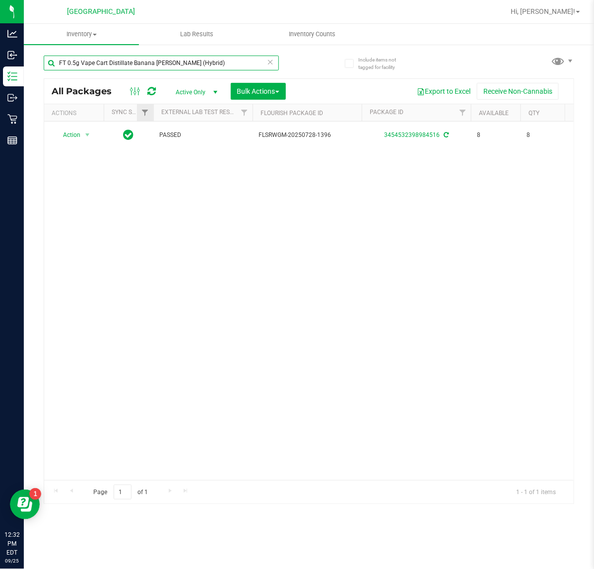
paste input "1g Vape Cart CDT Distillate PK Trophy (Hybrid-Indica"
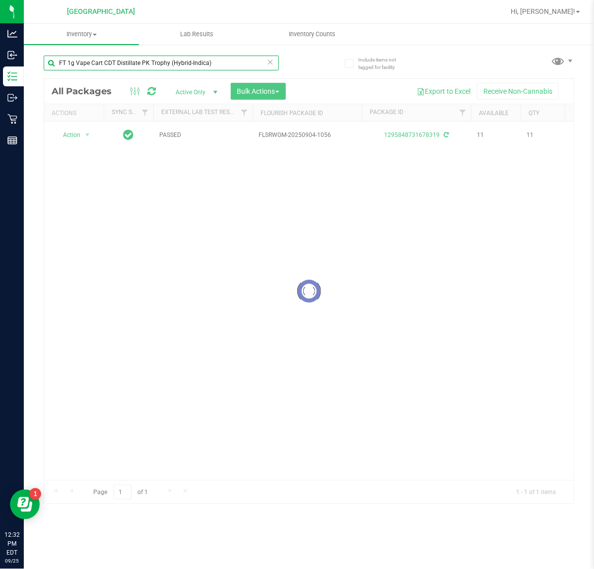
click at [199, 64] on input "FT 1g Vape Cart CDT Distillate PK Trophy (Hybrid-Indica)" at bounding box center [161, 63] width 235 height 15
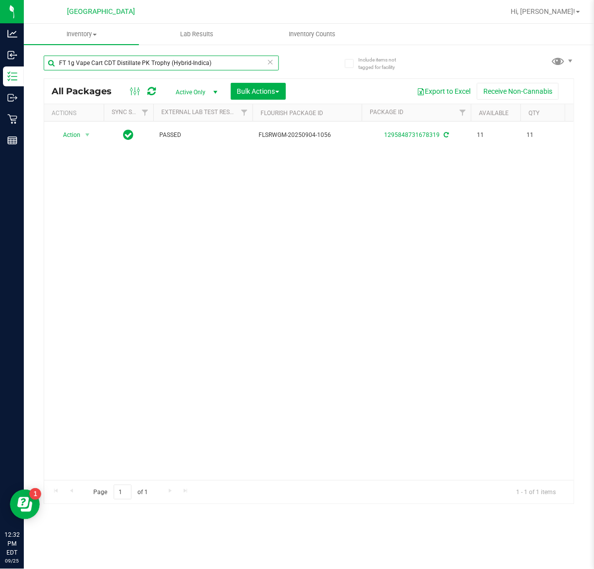
click at [199, 64] on input "FT 1g Vape Cart CDT Distillate PK Trophy (Hybrid-Indica)" at bounding box center [161, 63] width 235 height 15
paste input "urple PJs (Hybrid"
click at [199, 66] on input "FT 1g Vape Cart CDT Distillate Purple PJs (Hybrid)" at bounding box center [161, 63] width 235 height 15
click at [199, 65] on input "FT 1g Vape Cart CDT Distillate Purple PJs (Hybrid)" at bounding box center [161, 63] width 235 height 15
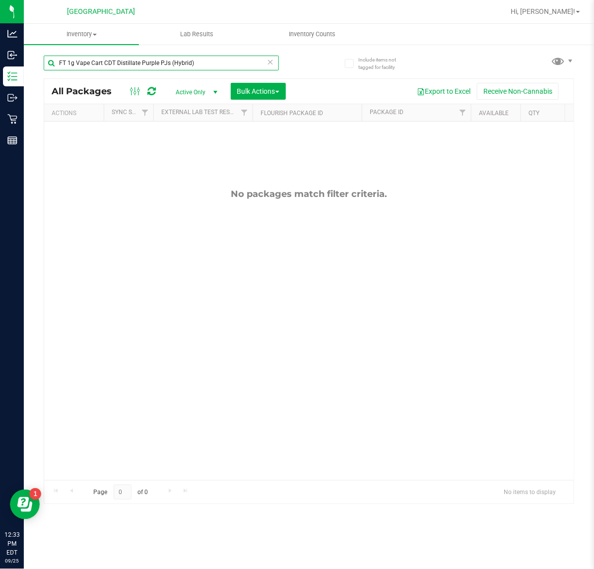
paste input "ine Zap F2"
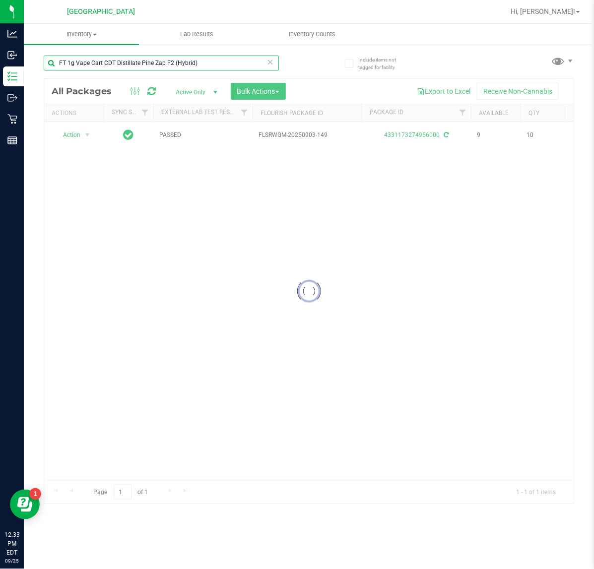
click at [230, 66] on input "FT 1g Vape Cart CDT Distillate Pine Zap F2 (Hybrid)" at bounding box center [161, 63] width 235 height 15
paste input "Z Cake x Creamsickle (Indica"
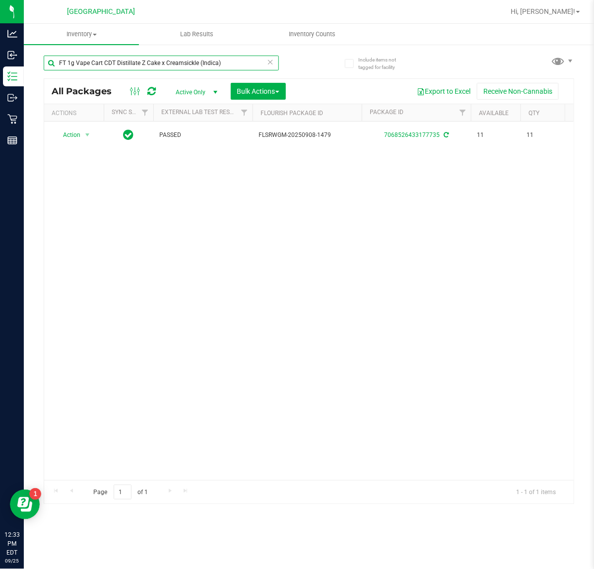
click at [181, 65] on input "FT 1g Vape Cart CDT Distillate Z Cake x Creamsickle (Indica)" at bounding box center [161, 63] width 235 height 15
paste input "Distillate Key Lime Pie (Hybrid"
click at [130, 70] on input "FT 1g Vape Cart Distillate Key Lime Pie (Hybrid)" at bounding box center [161, 63] width 235 height 15
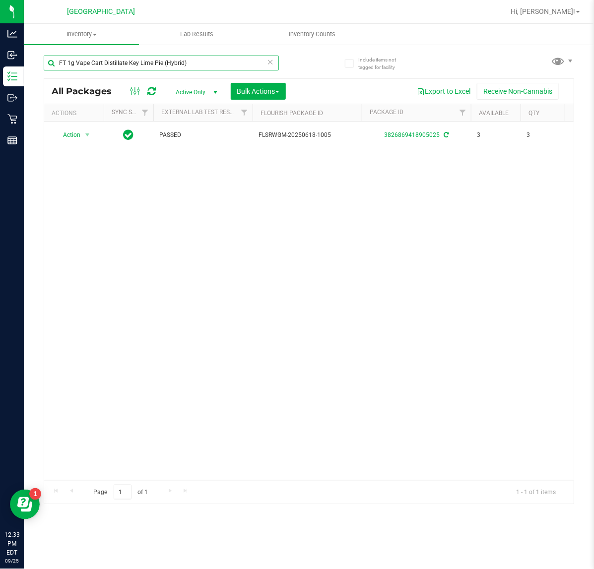
click at [130, 70] on input "FT 1g Vape Cart Distillate Key Lime Pie (Hybrid)" at bounding box center [161, 63] width 235 height 15
paste input "0.5g Vape Cart Distillate Purple Punch (Indica"
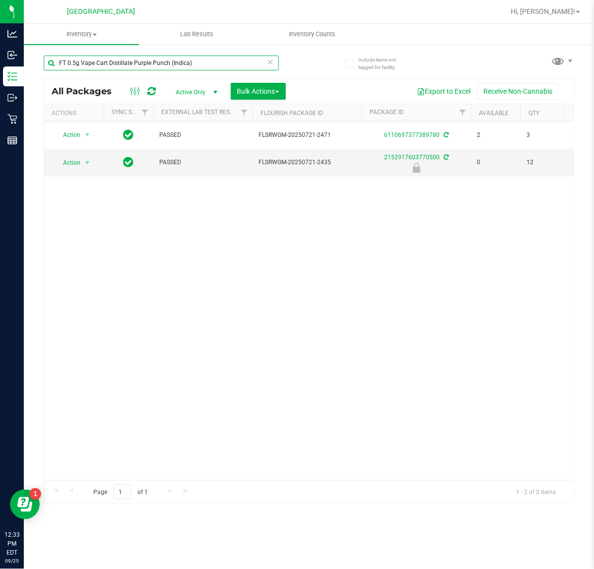
click at [150, 60] on input "FT 0.5g Vape Cart Distillate Purple Punch (Indica)" at bounding box center [161, 63] width 235 height 15
paste input "1g Vape Cart CDT Distillate Apples N Bananas x Pancakes Jealousy (Hybrid"
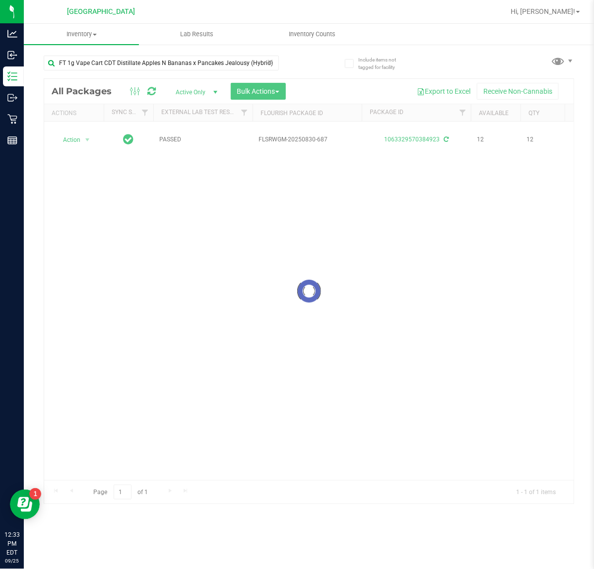
click at [166, 77] on div "FT 1g Vape Cart CDT Distillate Apples N Bananas x Pancakes Jealousy (Hybrid)" at bounding box center [161, 67] width 235 height 23
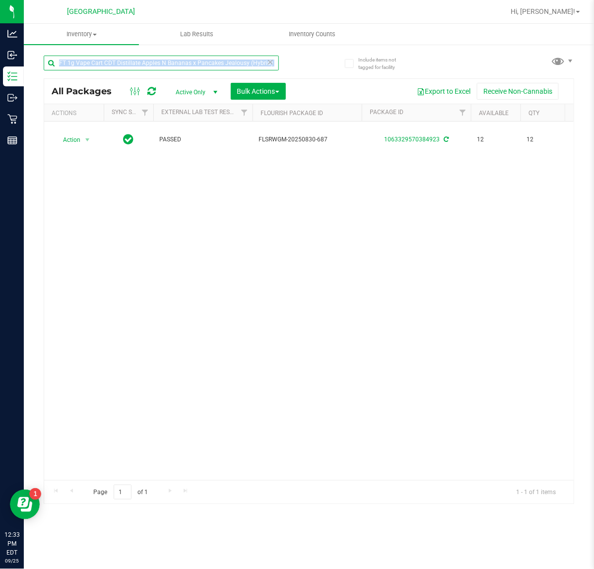
click at [163, 66] on input "FT 1g Vape Cart CDT Distillate Apples N Bananas x Pancakes Jealousy (Hybrid)" at bounding box center [161, 63] width 235 height 15
paste input "Distillate Watermelon Mojito"
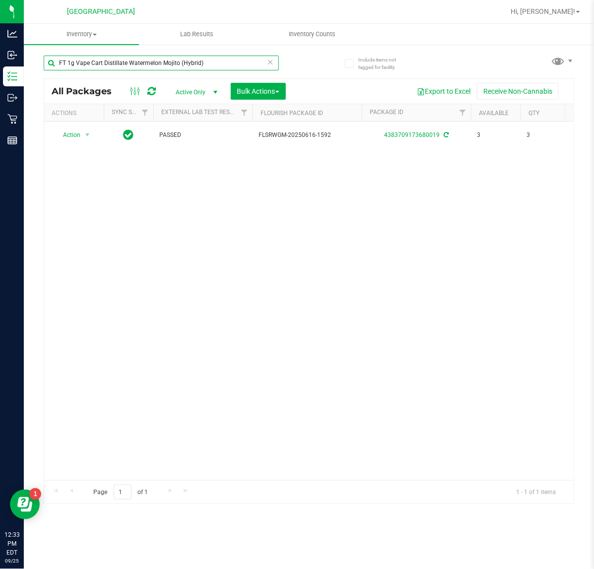
click at [139, 64] on input "FT 1g Vape Cart Distillate Watermelon Mojito (Hybrid)" at bounding box center [161, 63] width 235 height 15
paste input "CDT Distillate Cakez"
click at [178, 65] on input "FT 1g Vape Cart CDT Distillate Cakez (Hybrid)" at bounding box center [161, 63] width 235 height 15
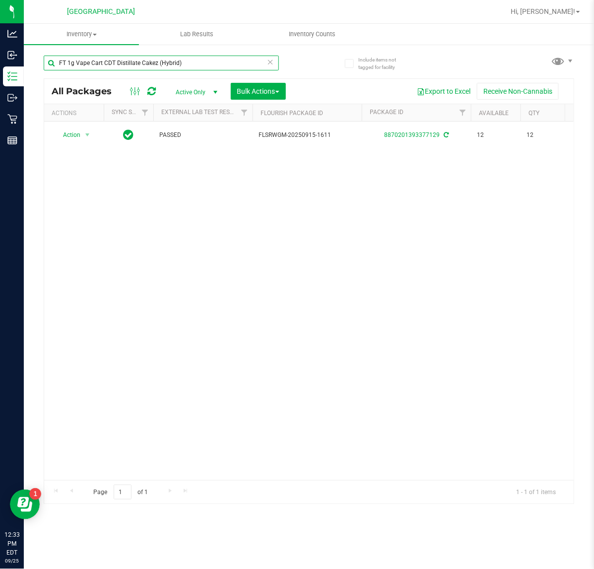
click at [178, 65] on input "FT 1g Vape Cart CDT Distillate Cakez (Hybrid)" at bounding box center [161, 63] width 235 height 15
paste input "SW 10mg Theragels Dream (1:9 CBD:THC) 40ct"
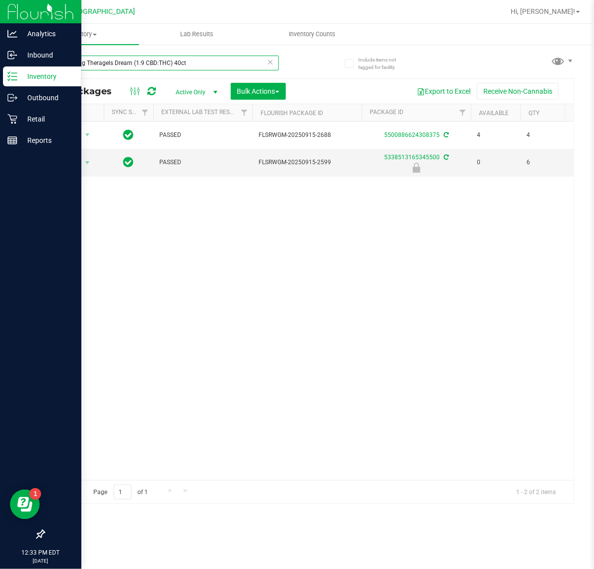
type input "SW 10mg Theragels Dream (1:9 CBD:THC) 40ct"
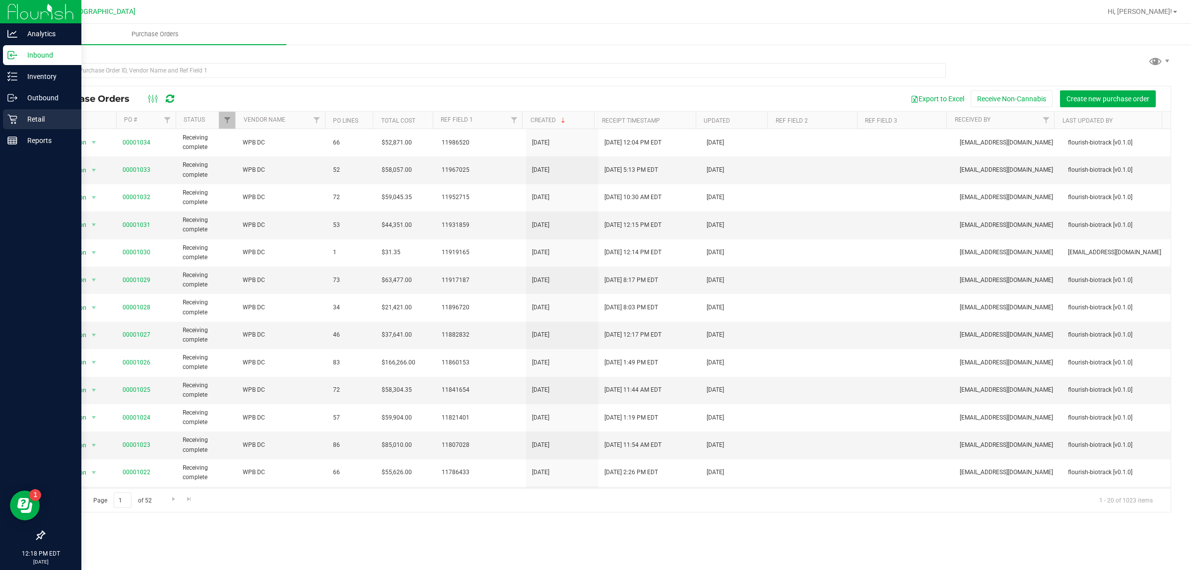
click at [29, 117] on p "Retail" at bounding box center [47, 119] width 60 height 12
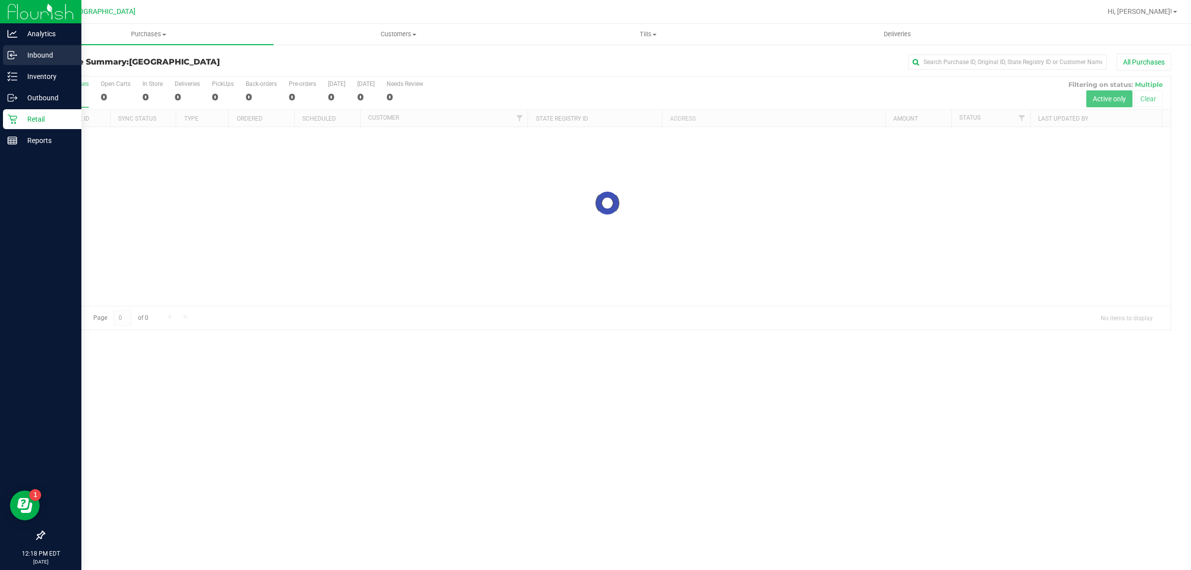
click at [35, 53] on p "Inbound" at bounding box center [47, 55] width 60 height 12
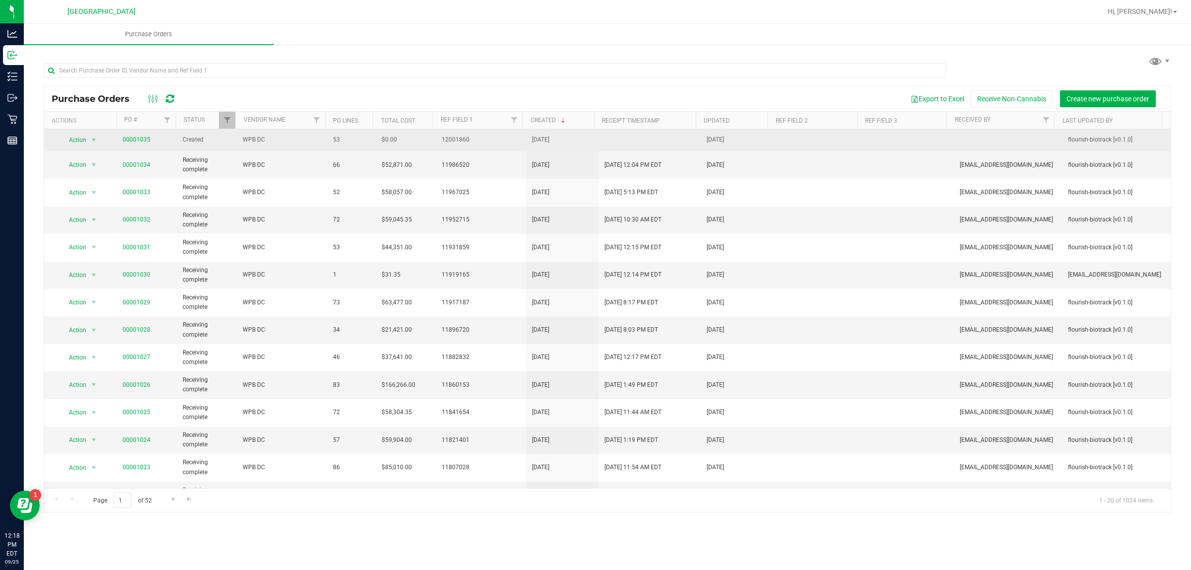
click at [150, 139] on span "00001035" at bounding box center [147, 139] width 48 height 9
click at [140, 140] on link "00001035" at bounding box center [137, 139] width 28 height 7
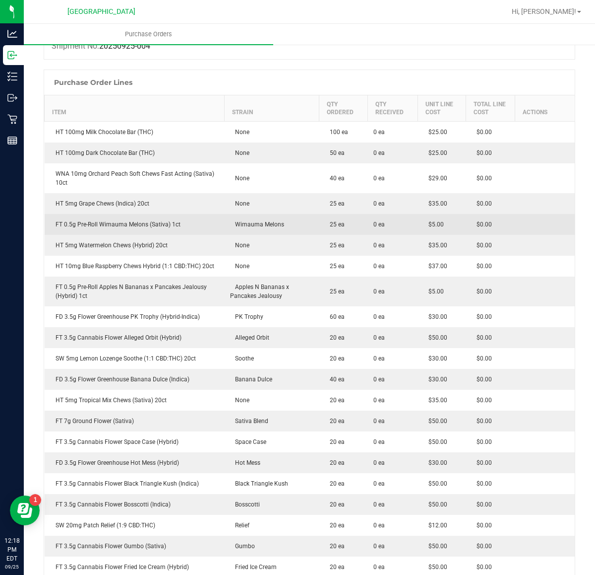
scroll to position [124, 0]
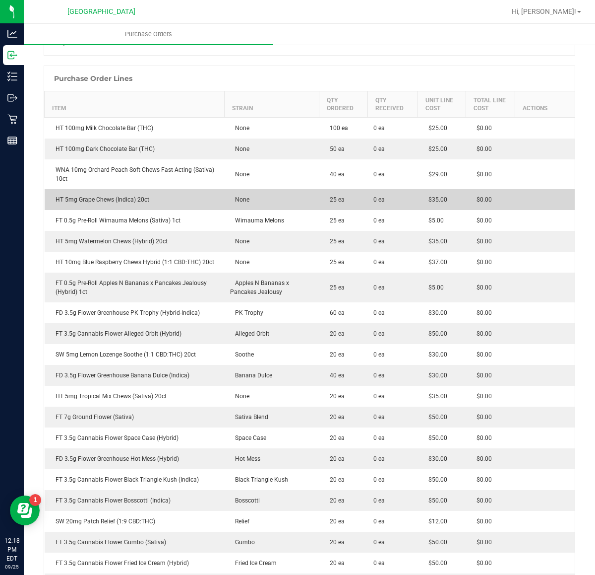
click at [134, 197] on div "HT 5mg Grape Chews (Indica) 20ct" at bounding box center [135, 199] width 168 height 9
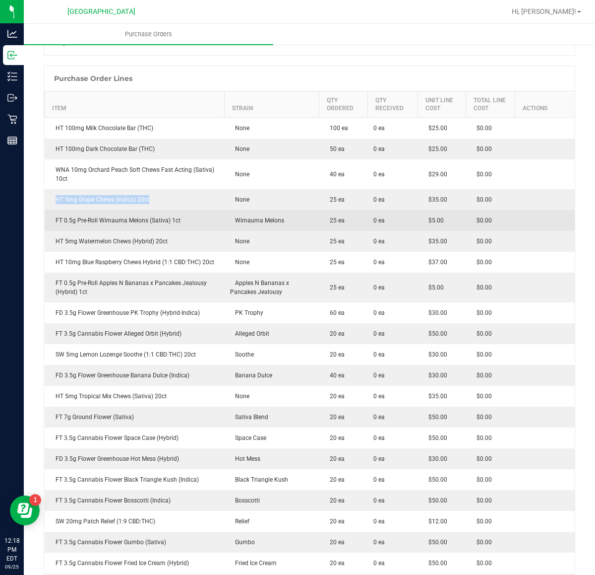
copy div "HT 5mg Grape Chews (Indica) 20ct"
click at [131, 221] on div "FT 0.5g Pre-Roll Wimauma Melons (Sativa) 1ct" at bounding box center [135, 220] width 168 height 9
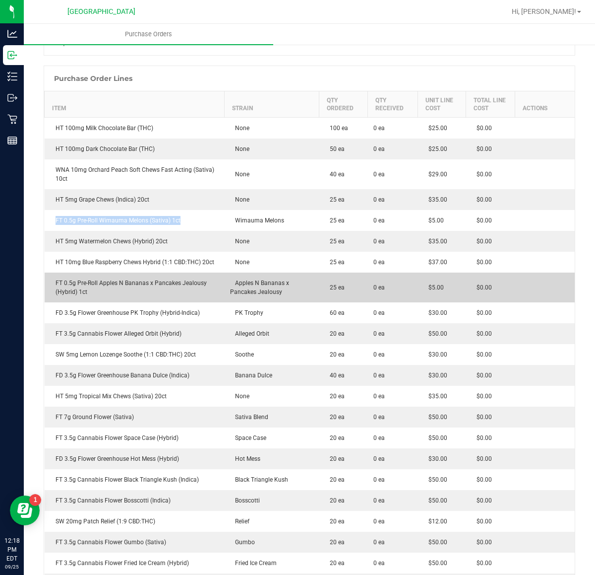
copy div "FT 0.5g Pre-Roll Wimauma Melons (Sativa) 1ct"
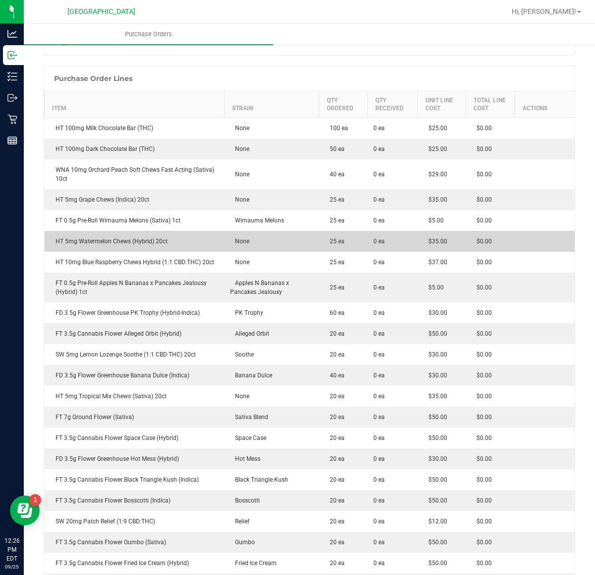
click at [118, 241] on div "HT 5mg Watermelon Chews (Hybrid) 20ct" at bounding box center [135, 241] width 168 height 9
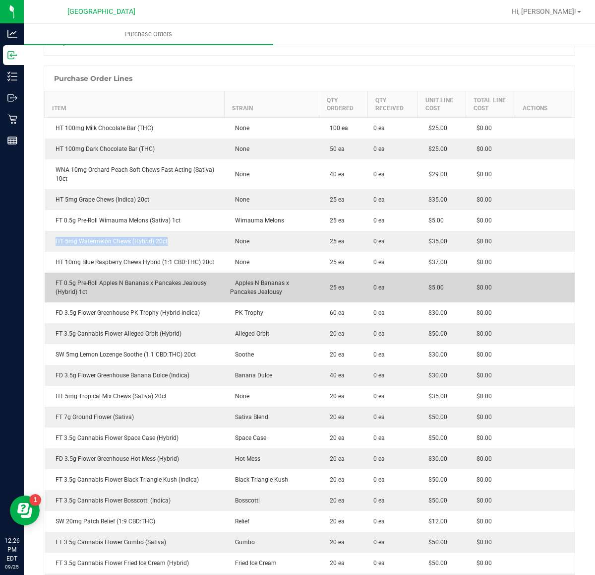
copy div "HT 5mg Watermelon Chews (Hybrid) 20ct"
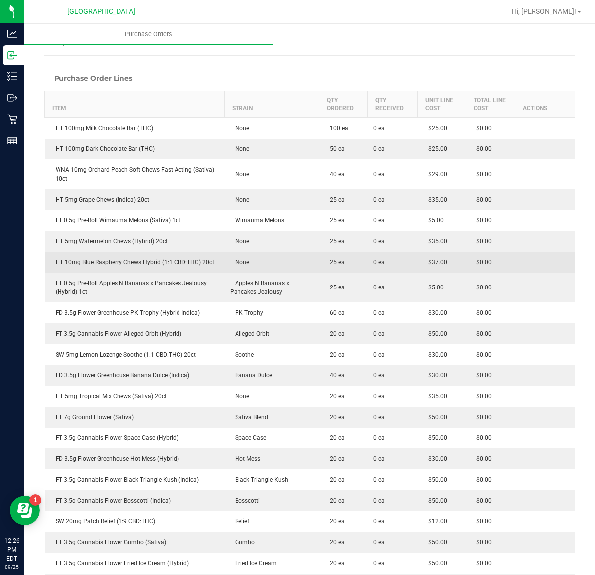
click at [137, 262] on div "HT 10mg Blue Raspberry Chews Hybrid (1:1 CBD:THC) 20ct" at bounding box center [135, 261] width 168 height 9
copy div "HT 10mg Blue Raspberry Chews Hybrid (1:1 CBD:THC) 20ct"
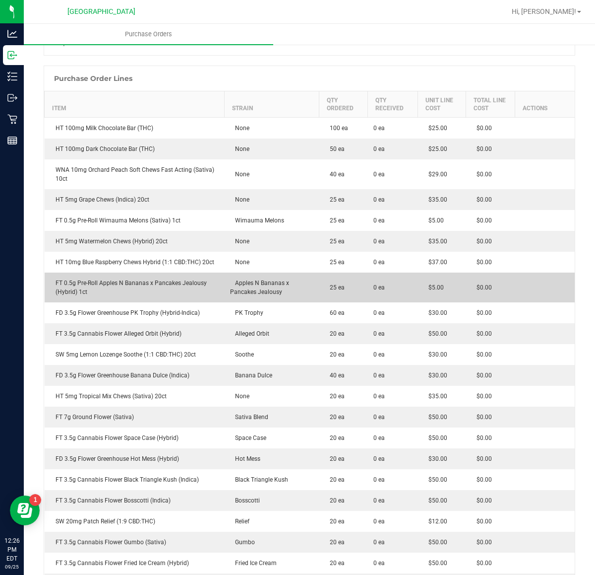
click at [149, 283] on div "FT 0.5g Pre-Roll Apples N Bananas x Pancakes Jealousy (Hybrid) 1ct" at bounding box center [135, 287] width 168 height 18
copy div "FT 0.5g Pre-Roll Apples N Bananas x Pancakes Jealousy (Hybrid) 1ct"
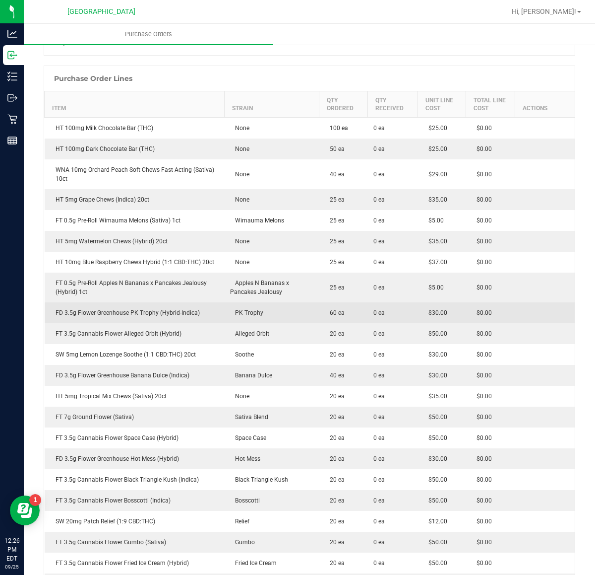
click at [157, 311] on div "FD 3.5g Flower Greenhouse PK Trophy (Hybrid-Indica)" at bounding box center [135, 312] width 168 height 9
copy div "FD 3.5g Flower Greenhouse PK Trophy (Hybrid-Indica)"
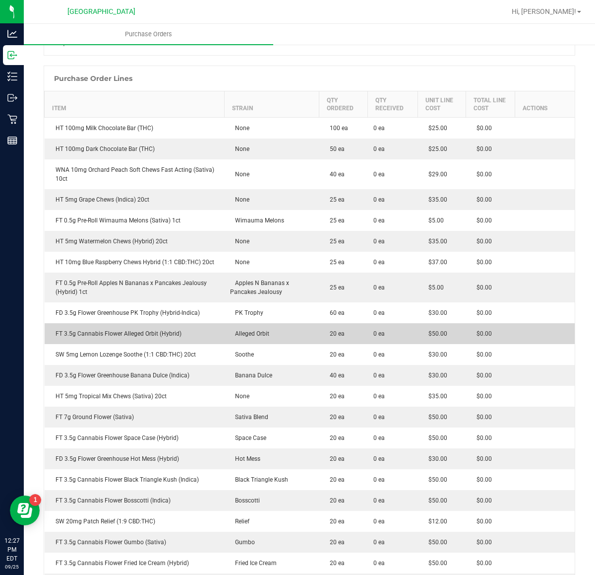
click at [153, 340] on td "FT 3.5g Cannabis Flower Alleged Orbit (Hybrid)" at bounding box center [135, 333] width 180 height 21
click at [152, 338] on div "FT 3.5g Cannabis Flower Alleged Orbit (Hybrid)" at bounding box center [135, 333] width 168 height 9
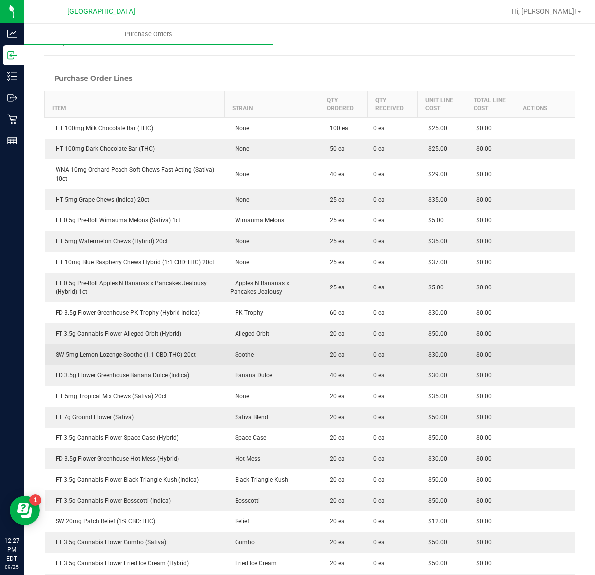
click at [147, 359] on div "SW 5mg Lemon Lozenge Soothe (1:1 CBD:THC) 20ct" at bounding box center [135, 354] width 168 height 9
click at [146, 358] on div "SW 5mg Lemon Lozenge Soothe (1:1 CBD:THC) 20ct" at bounding box center [135, 354] width 168 height 9
click at [144, 358] on div "SW 5mg Lemon Lozenge Soothe (1:1 CBD:THC) 20ct" at bounding box center [135, 354] width 168 height 9
click at [143, 358] on div "SW 5mg Lemon Lozenge Soothe (1:1 CBD:THC) 20ct" at bounding box center [135, 354] width 168 height 9
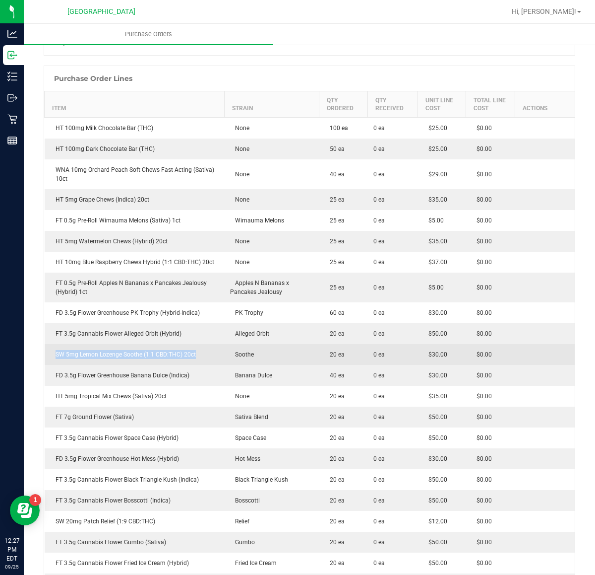
click at [143, 358] on div "SW 5mg Lemon Lozenge Soothe (1:1 CBD:THC) 20ct" at bounding box center [135, 354] width 168 height 9
copy div "SW 5mg Lemon Lozenge Soothe (1:1 CBD:THC) 20ct"
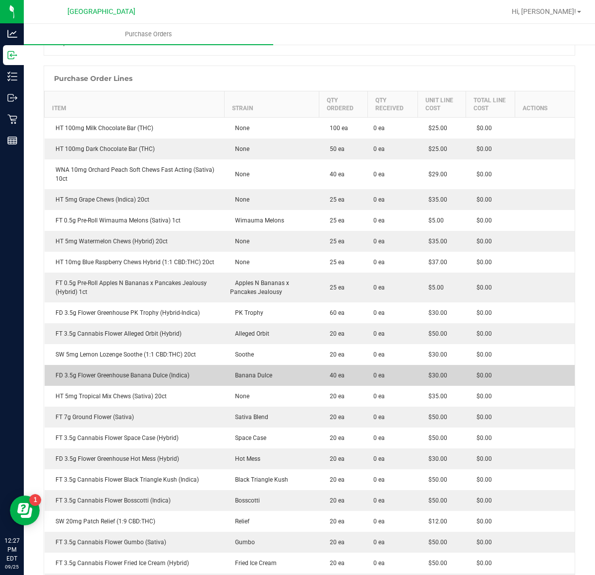
click at [152, 373] on div "FD 3.5g Flower Greenhouse Banana Dulce (Indica)" at bounding box center [135, 375] width 168 height 9
copy div "FD 3.5g Flower Greenhouse Banana Dulce (Indica)"
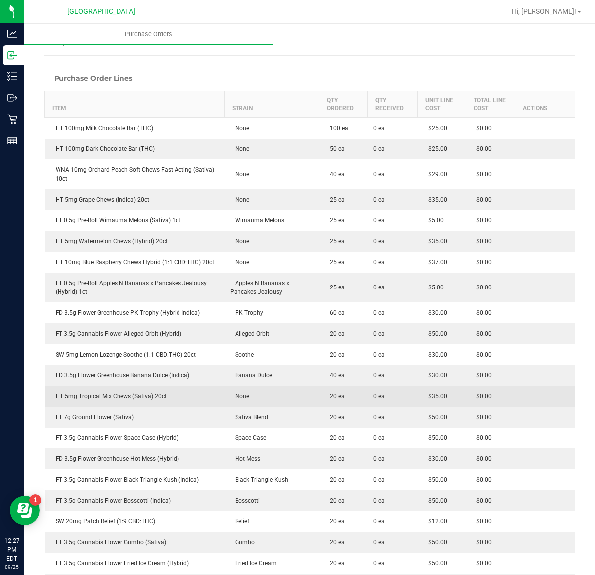
click at [137, 399] on div "HT 5mg Tropical Mix Chews (Sativa) 20ct" at bounding box center [135, 395] width 168 height 9
copy div "HT 5mg Tropical Mix Chews (Sativa) 20ct"
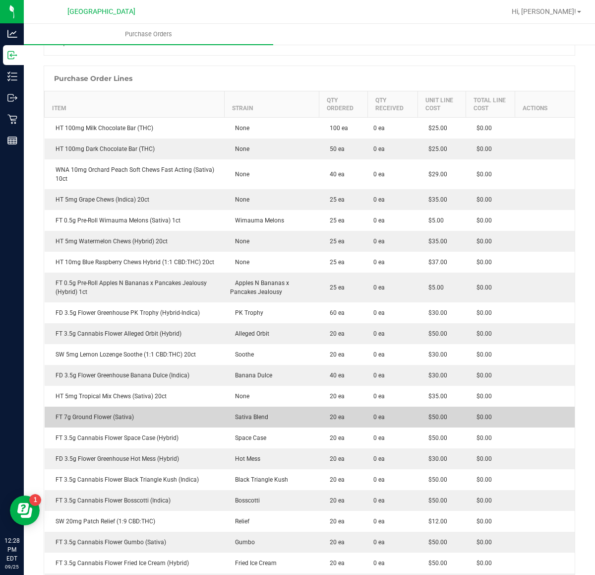
click at [97, 425] on td "FT 7g Ground Flower (Sativa)" at bounding box center [135, 416] width 180 height 21
click at [100, 421] on div "FT 7g Ground Flower (Sativa)" at bounding box center [135, 416] width 168 height 9
click at [102, 420] on div "FT 7g Ground Flower (Sativa)" at bounding box center [135, 416] width 168 height 9
click at [103, 420] on div "FT 7g Ground Flower (Sativa)" at bounding box center [135, 416] width 168 height 9
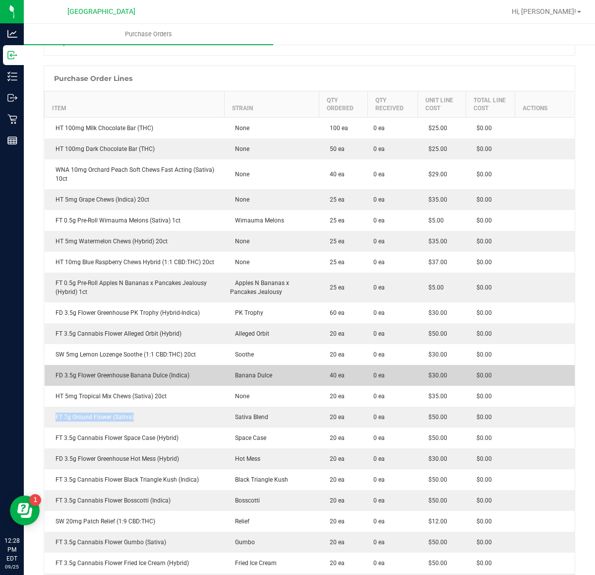
copy div "FT 7g Ground Flower (Sativa)"
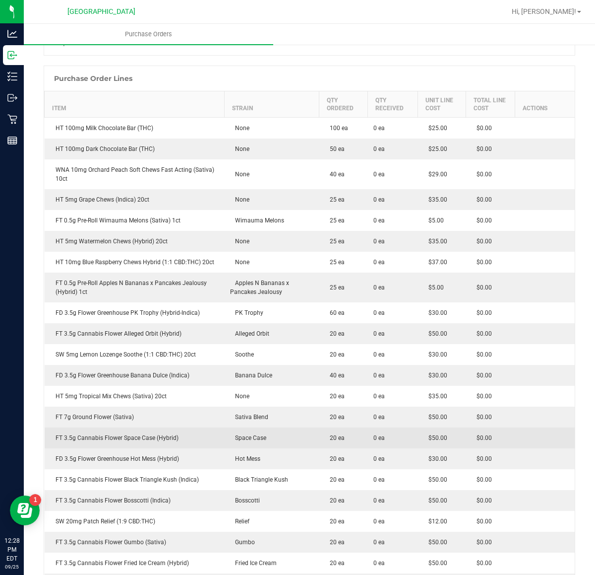
click at [80, 445] on td "FT 3.5g Cannabis Flower Space Case (Hybrid)" at bounding box center [135, 437] width 180 height 21
click at [80, 442] on div "FT 3.5g Cannabis Flower Space Case (Hybrid)" at bounding box center [135, 437] width 168 height 9
click at [80, 441] on div "FT 3.5g Cannabis Flower Space Case (Hybrid)" at bounding box center [135, 437] width 168 height 9
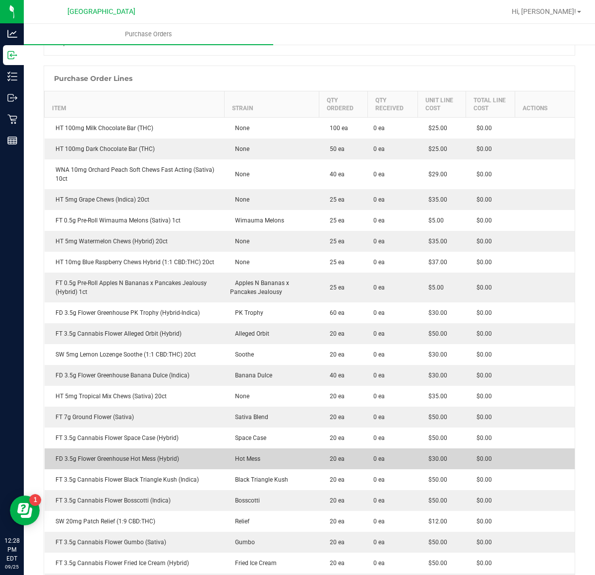
click at [172, 462] on div "FD 3.5g Flower Greenhouse Hot Mess (Hybrid)" at bounding box center [135, 458] width 168 height 9
click at [170, 462] on div "FD 3.5g Flower Greenhouse Hot Mess (Hybrid)" at bounding box center [135, 458] width 168 height 9
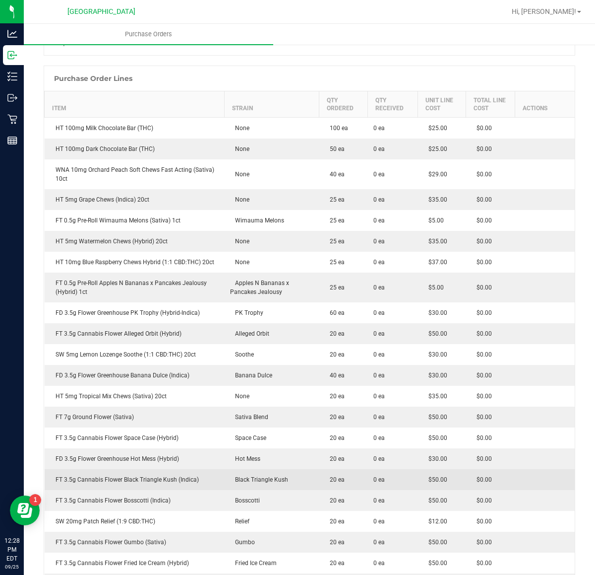
click at [118, 475] on div "FT 3.5g Cannabis Flower Black Triangle Kush (Indica)" at bounding box center [135, 479] width 168 height 9
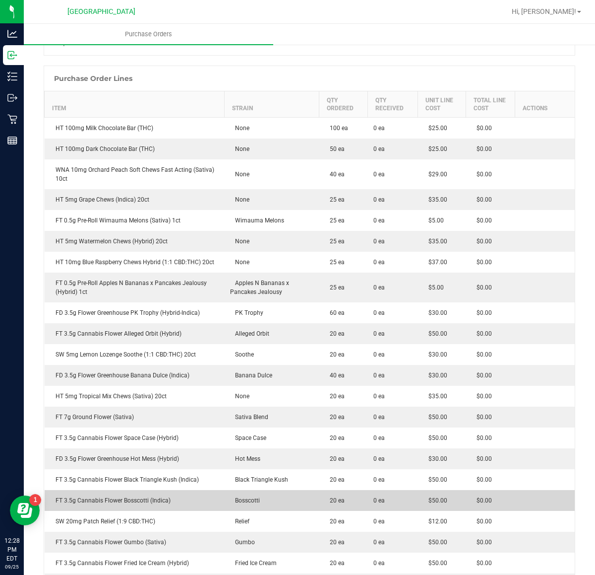
click at [148, 503] on div "FT 3.5g Cannabis Flower Bosscotti (Indica)" at bounding box center [135, 500] width 168 height 9
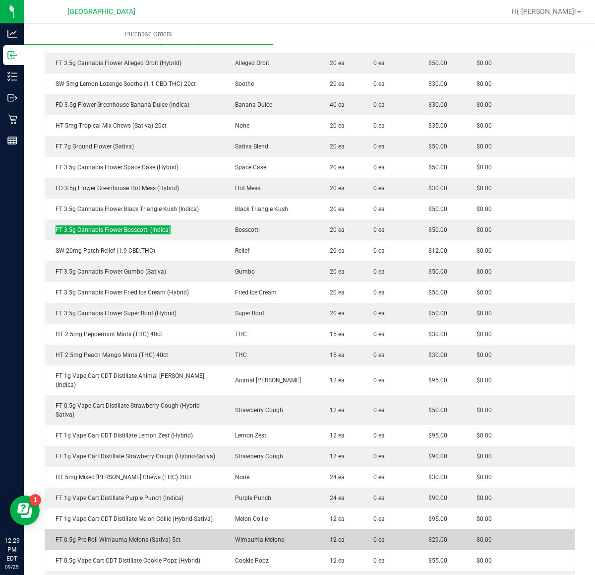
scroll to position [434, 0]
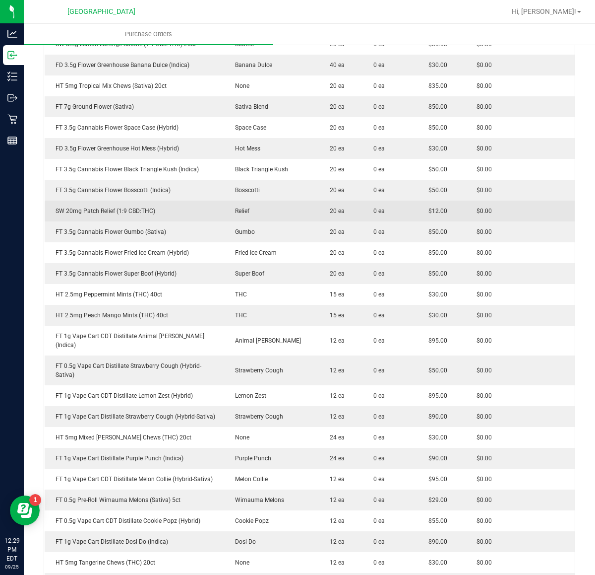
click at [90, 217] on td "SW 20mg Patch Relief (1:9 CBD:THC)" at bounding box center [135, 210] width 180 height 21
click at [90, 216] on td "SW 20mg Patch Relief (1:9 CBD:THC)" at bounding box center [135, 210] width 180 height 21
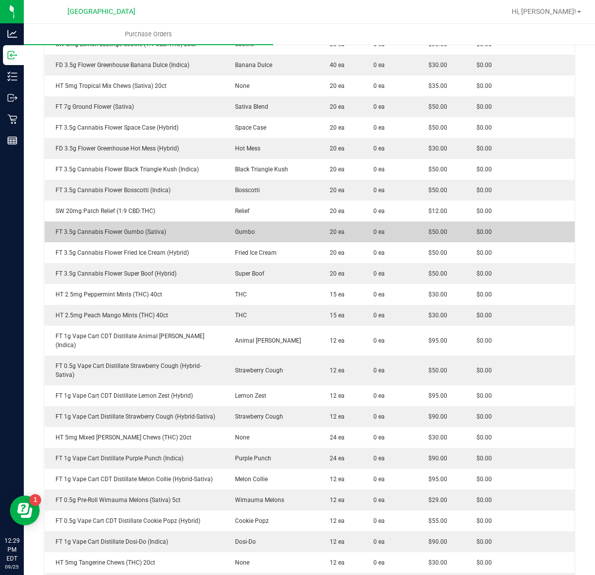
click at [113, 231] on div "FT 3.5g Cannabis Flower Gumbo (Sativa)" at bounding box center [135, 231] width 168 height 9
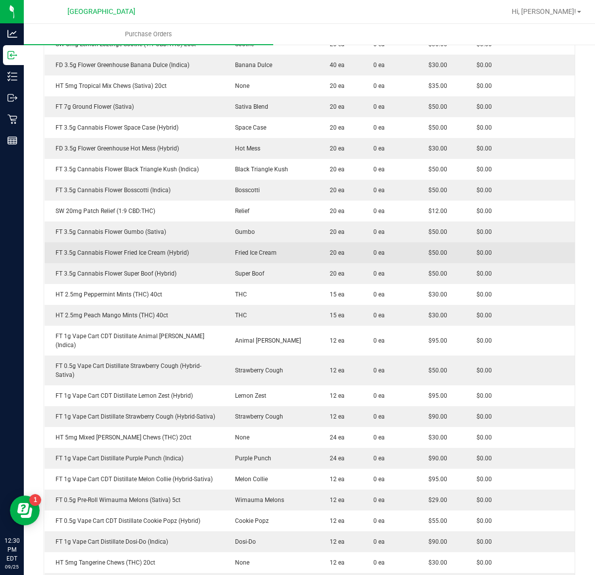
click at [155, 254] on div "FT 3.5g Cannabis Flower Fried Ice Cream (Hybrid)" at bounding box center [135, 252] width 168 height 9
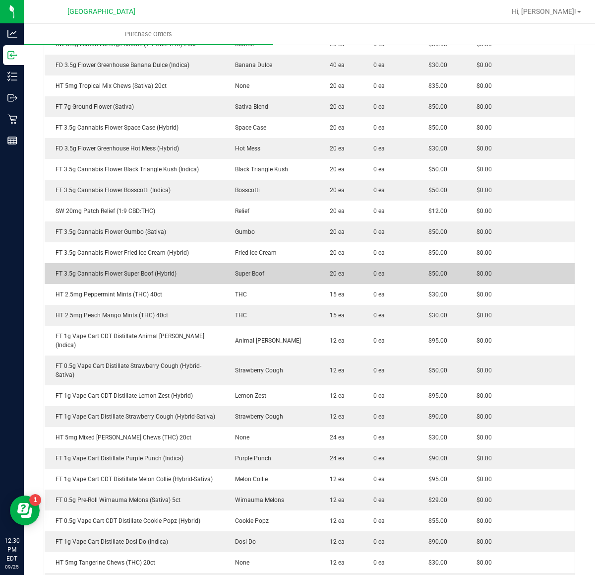
click at [130, 272] on div "FT 3.5g Cannabis Flower Super Boof (Hybrid)" at bounding box center [135, 273] width 168 height 9
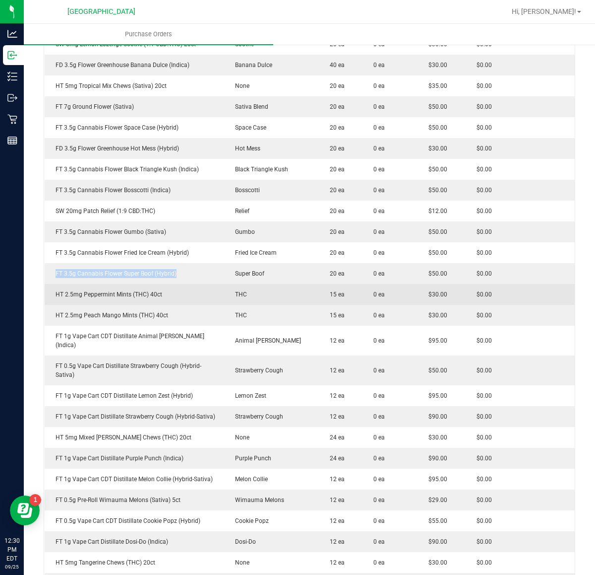
click at [134, 299] on div "HT 2.5mg Peppermint Mints (THC) 40ct" at bounding box center [135, 294] width 168 height 9
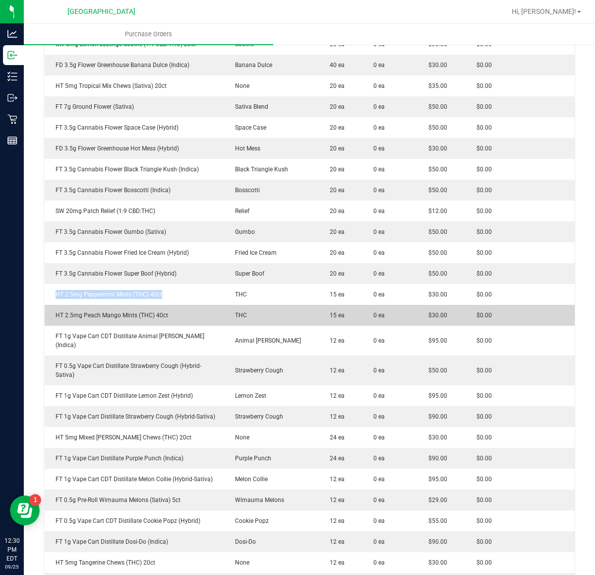
click at [94, 314] on div "HT 2.5mg Peach Mango Mints (THC) 40ct" at bounding box center [135, 315] width 168 height 9
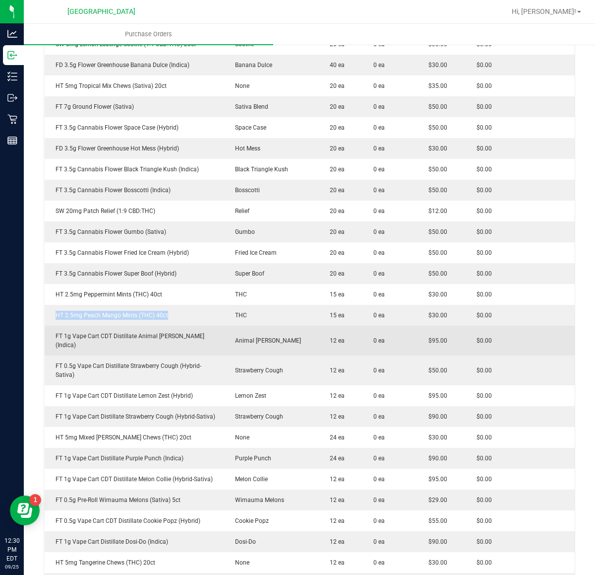
click at [113, 332] on div "FT 1g Vape Cart CDT Distillate Animal [PERSON_NAME] (Indica)" at bounding box center [135, 340] width 168 height 18
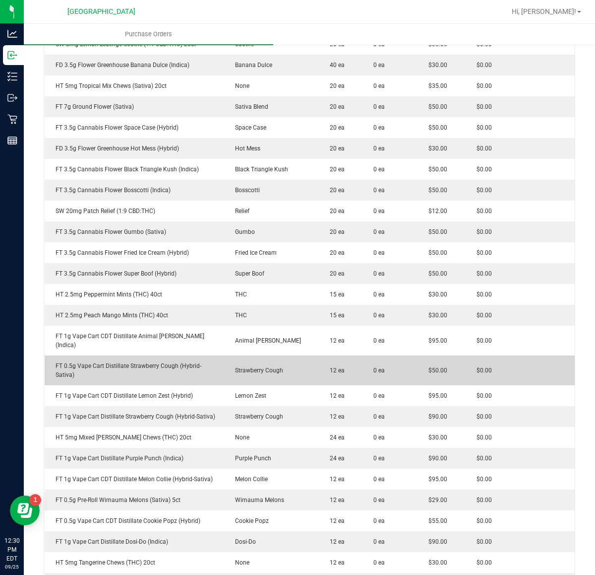
click at [144, 361] on div "FT 0.5g Vape Cart Distillate Strawberry Cough (Hybrid-Sativa)" at bounding box center [135, 370] width 168 height 18
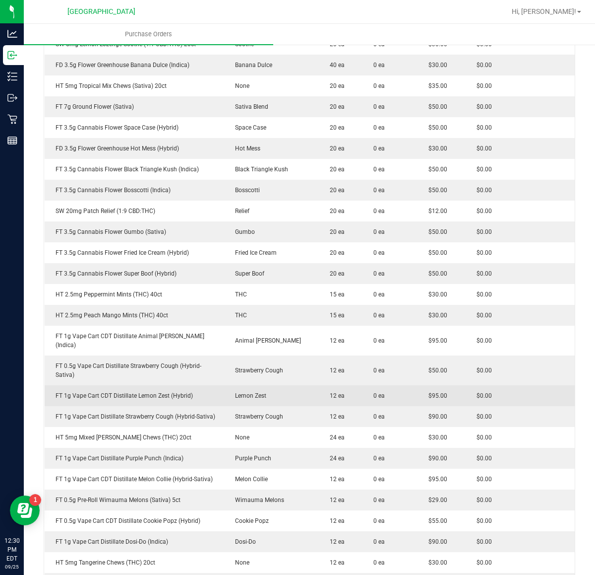
click at [134, 391] on div "FT 1g Vape Cart CDT Distillate Lemon Zest (Hybrid)" at bounding box center [135, 395] width 168 height 9
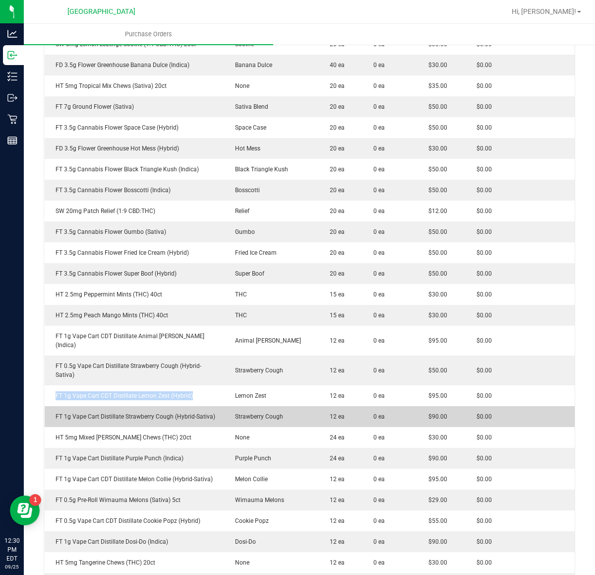
click at [138, 412] on div "FT 1g Vape Cart Distillate Strawberry Cough (Hybrid-Sativa)" at bounding box center [135, 416] width 168 height 9
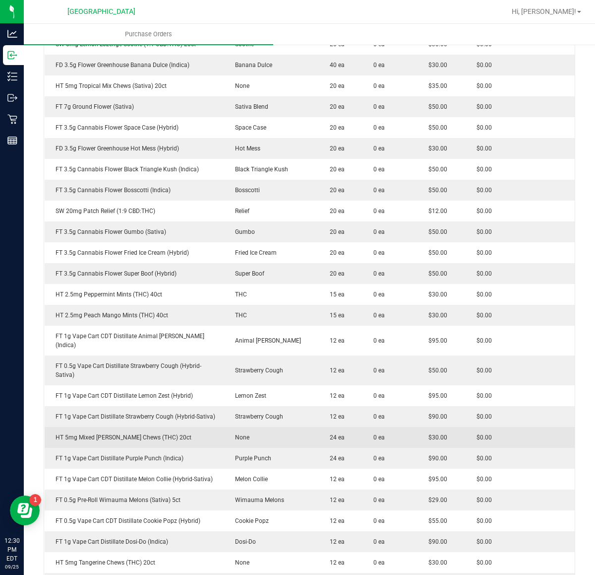
click at [127, 433] on div "HT 5mg Mixed [PERSON_NAME] Chews (THC) 20ct" at bounding box center [135, 437] width 168 height 9
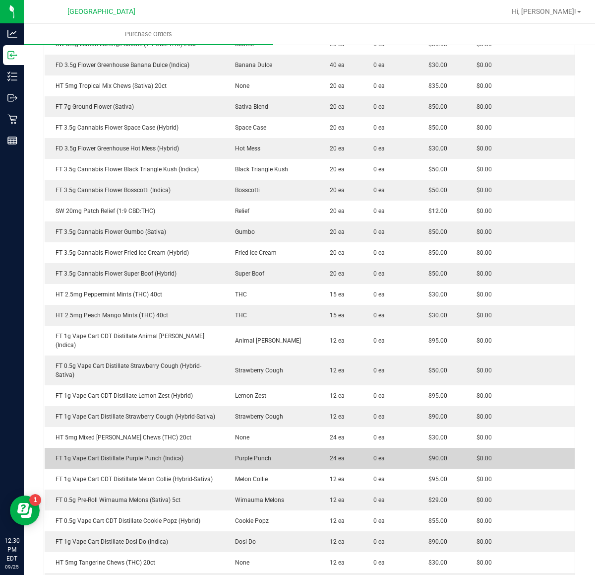
click at [108, 453] on div "FT 1g Vape Cart Distillate Purple Punch (Indica)" at bounding box center [135, 457] width 168 height 9
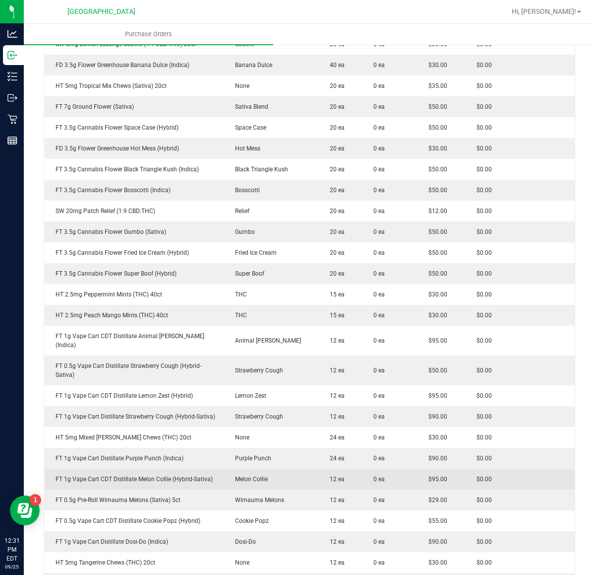
click at [142, 475] on td "FT 1g Vape Cart CDT Distillate Melon Collie (Hybrid-Sativa)" at bounding box center [135, 478] width 180 height 21
click at [142, 474] on div "FT 1g Vape Cart CDT Distillate Melon Collie (Hybrid-Sativa)" at bounding box center [135, 478] width 168 height 9
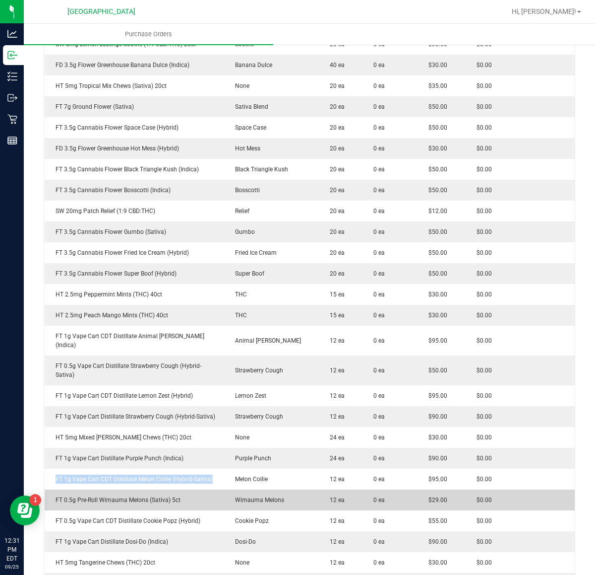
click at [113, 489] on td "FT 0.5g Pre-Roll Wimauma Melons (Sativa) 5ct" at bounding box center [135, 499] width 180 height 21
click at [115, 495] on div "FT 0.5g Pre-Roll Wimauma Melons (Sativa) 5ct" at bounding box center [135, 499] width 168 height 9
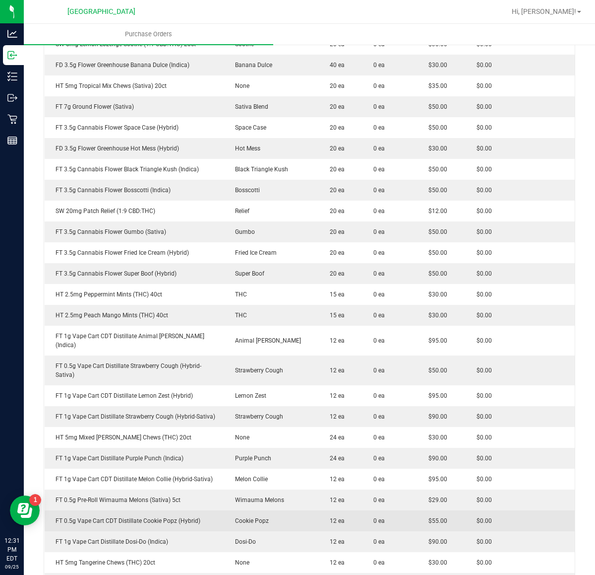
click at [105, 510] on td "FT 0.5g Vape Cart CDT Distillate Cookie Popz (Hybrid)" at bounding box center [135, 520] width 180 height 21
click at [112, 517] on td "FT 0.5g Vape Cart CDT Distillate Cookie Popz (Hybrid)" at bounding box center [135, 520] width 180 height 21
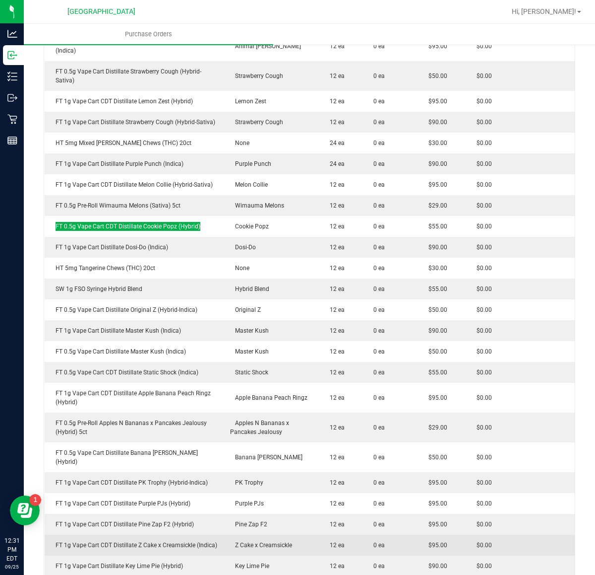
scroll to position [744, 0]
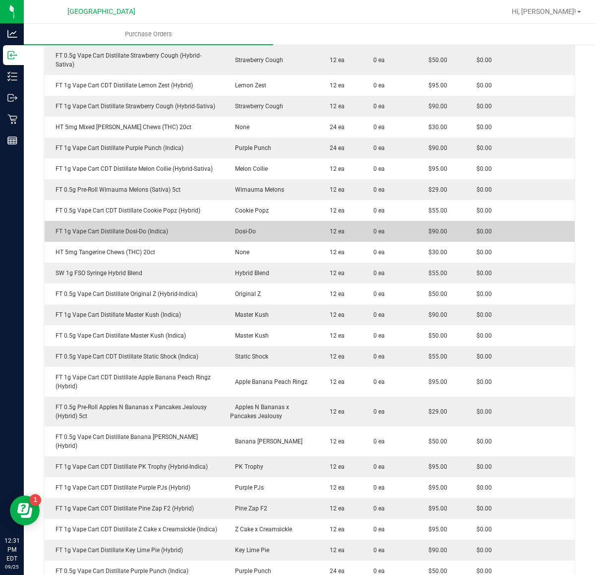
click at [134, 221] on td "FT 1g Vape Cart Distillate Dosi-Do (Indica)" at bounding box center [135, 231] width 180 height 21
click at [135, 227] on div "FT 1g Vape Cart Distillate Dosi-Do (Indica)" at bounding box center [135, 231] width 168 height 9
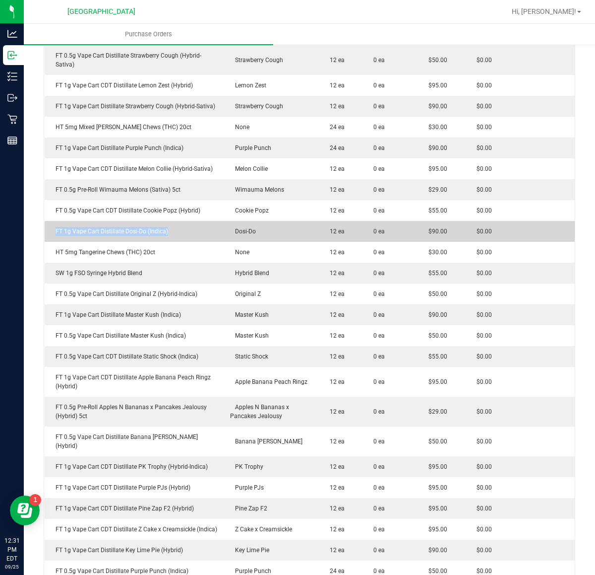
click at [135, 227] on div "FT 1g Vape Cart Distillate Dosi-Do (Indica)" at bounding box center [135, 231] width 168 height 9
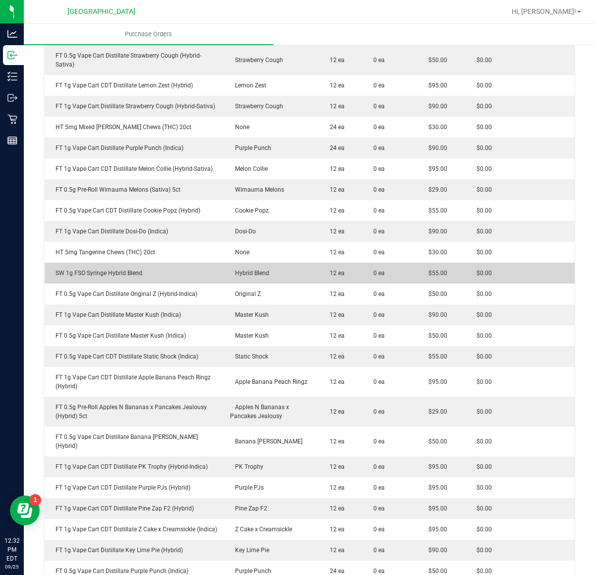
click at [103, 268] on div "SW 1g FSO Syringe Hybrid Blend" at bounding box center [135, 272] width 168 height 9
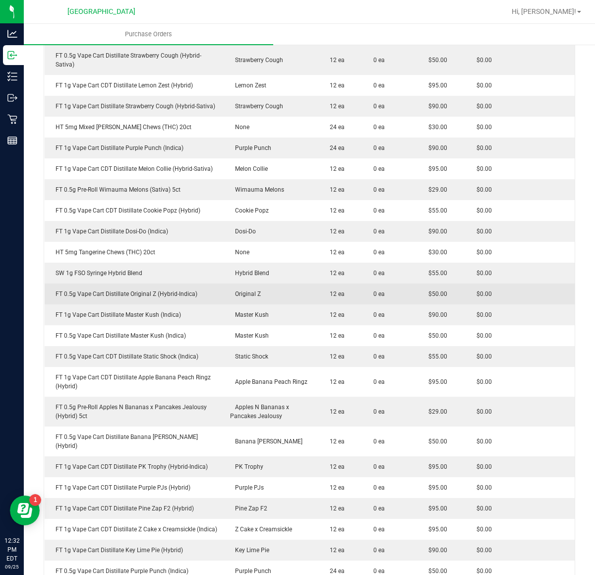
click at [146, 289] on div "FT 0.5g Vape Cart Distillate Original Z (Hybrid-Indica)" at bounding box center [135, 293] width 168 height 9
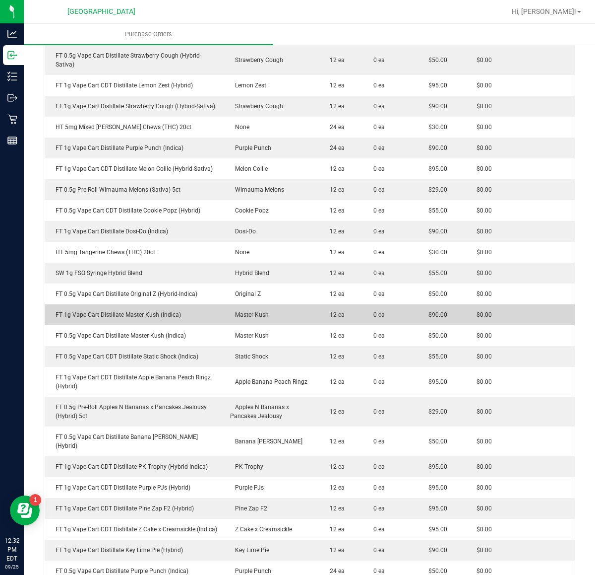
click at [166, 311] on td "FT 1g Vape Cart Distillate Master Kush (Indica)" at bounding box center [135, 314] width 180 height 21
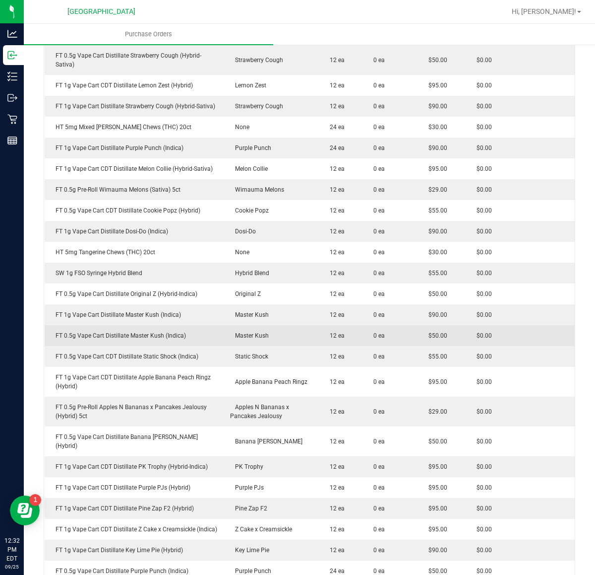
click at [151, 331] on div "FT 0.5g Vape Cart Distillate Master Kush (Indica)" at bounding box center [135, 335] width 168 height 9
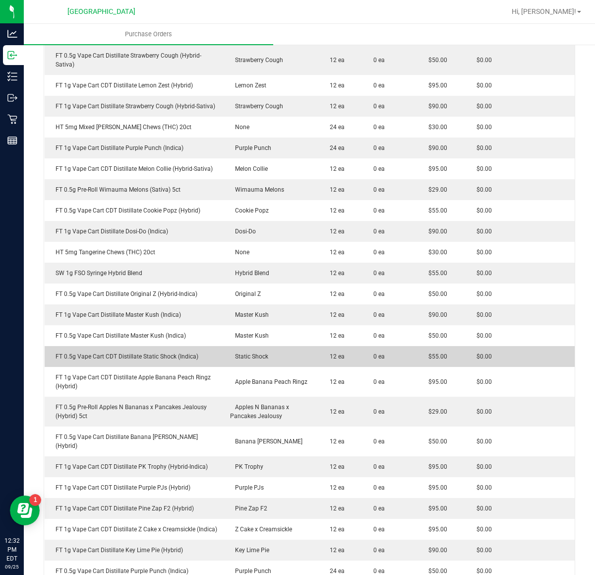
click at [160, 352] on div "FT 0.5g Vape Cart CDT Distillate Static Shock (Indica)" at bounding box center [135, 356] width 168 height 9
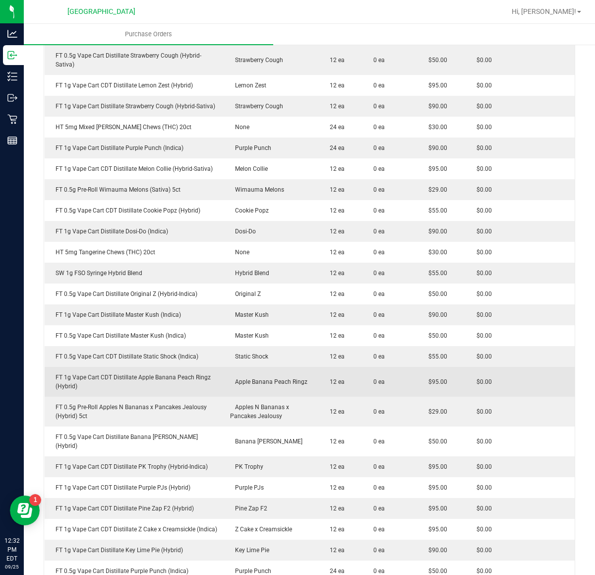
click at [199, 373] on div "FT 1g Vape Cart CDT Distillate Apple Banana Peach Ringz (Hybrid)" at bounding box center [135, 382] width 168 height 18
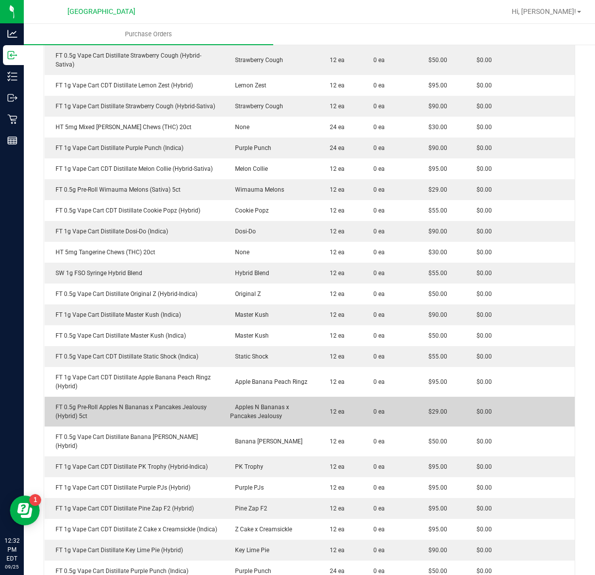
click at [138, 402] on div "FT 0.5g Pre-Roll Apples N Bananas x Pancakes Jealousy (Hybrid) 5ct" at bounding box center [135, 411] width 168 height 18
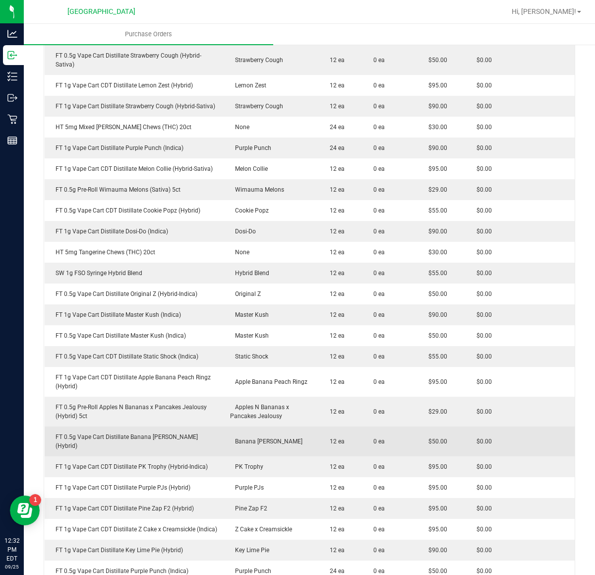
click at [88, 432] on div "FT 0.5g Vape Cart Distillate Banana [PERSON_NAME] (Hybrid)" at bounding box center [135, 441] width 168 height 18
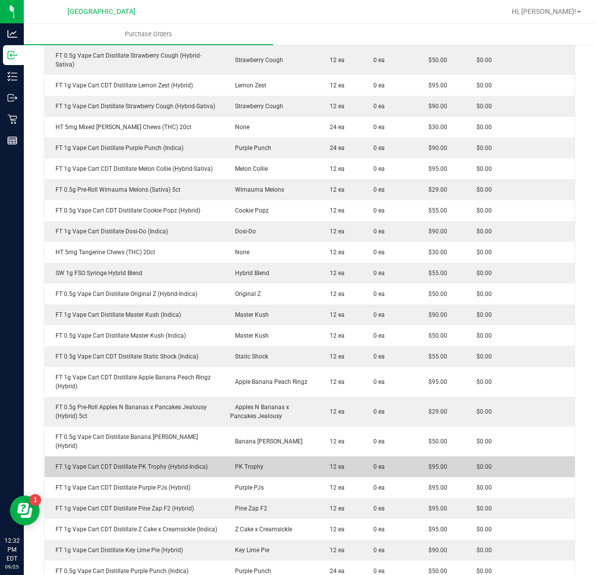
click at [179, 462] on div "FT 1g Vape Cart CDT Distillate PK Trophy (Hybrid-Indica)" at bounding box center [135, 466] width 168 height 9
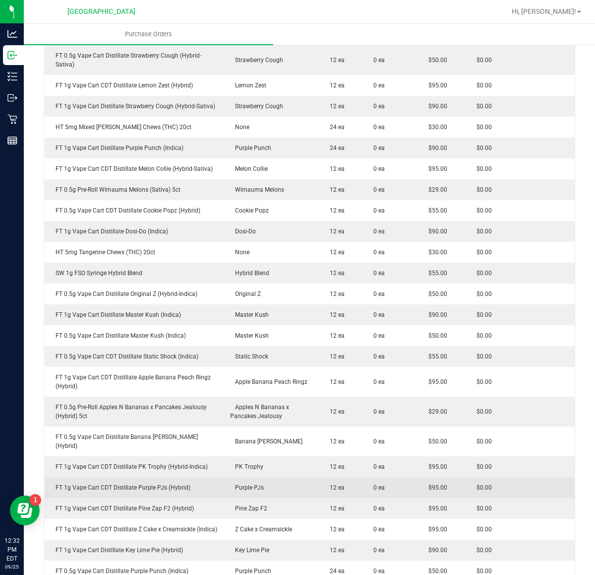
click at [168, 477] on td "FT 1g Vape Cart CDT Distillate Purple PJs (Hybrid)" at bounding box center [135, 487] width 180 height 21
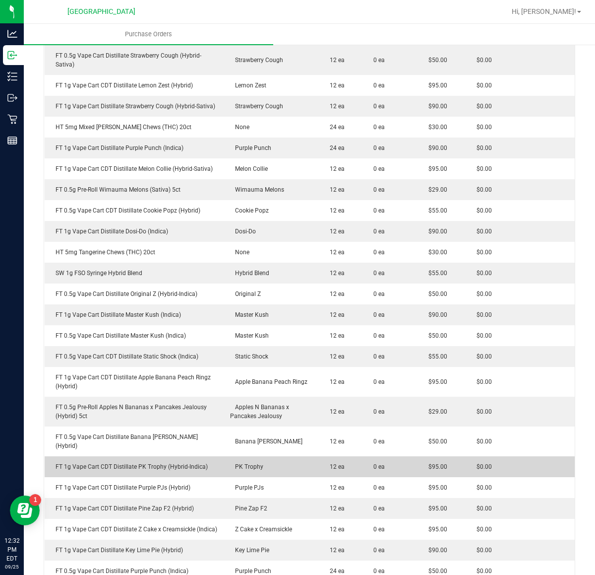
click at [166, 462] on div "FT 1g Vape Cart CDT Distillate PK Trophy (Hybrid-Indica)" at bounding box center [135, 466] width 168 height 9
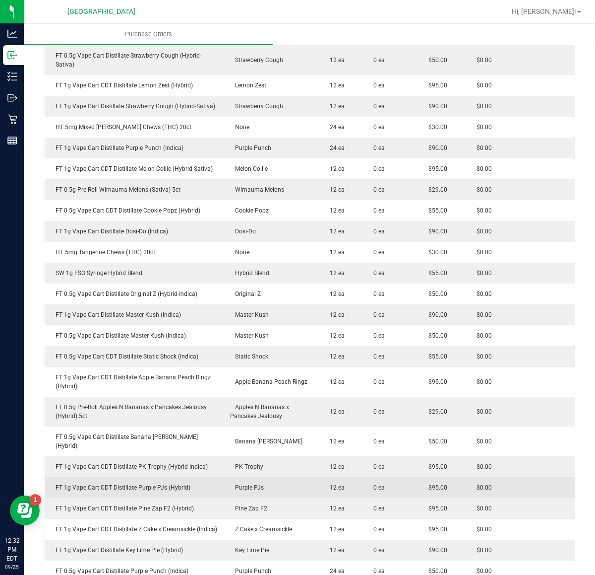
click at [133, 483] on div "FT 1g Vape Cart CDT Distillate Purple PJs (Hybrid)" at bounding box center [135, 487] width 168 height 9
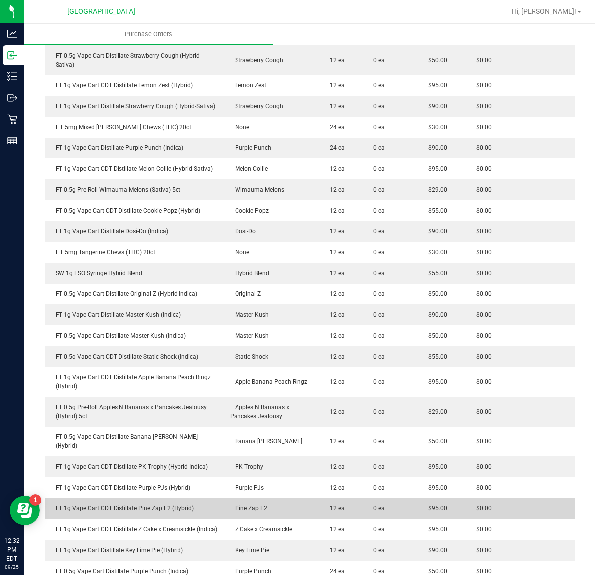
click at [113, 504] on div "FT 1g Vape Cart CDT Distillate Pine Zap F2 (Hybrid)" at bounding box center [135, 508] width 168 height 9
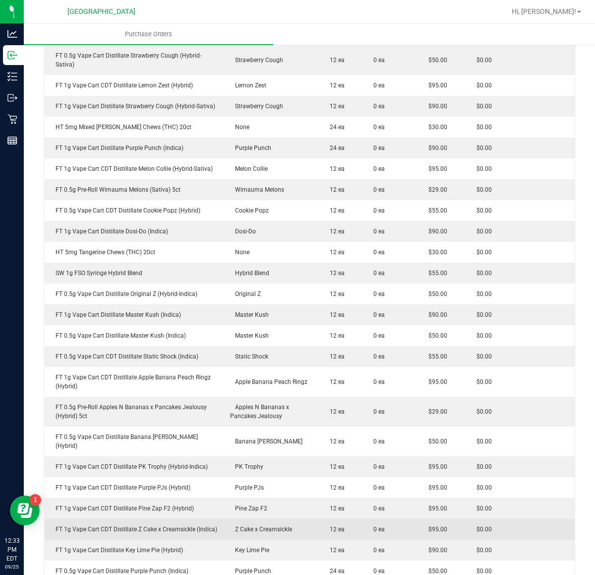
click at [153, 524] on div "FT 1g Vape Cart CDT Distillate Z Cake x Creamsickle (Indica)" at bounding box center [135, 528] width 168 height 9
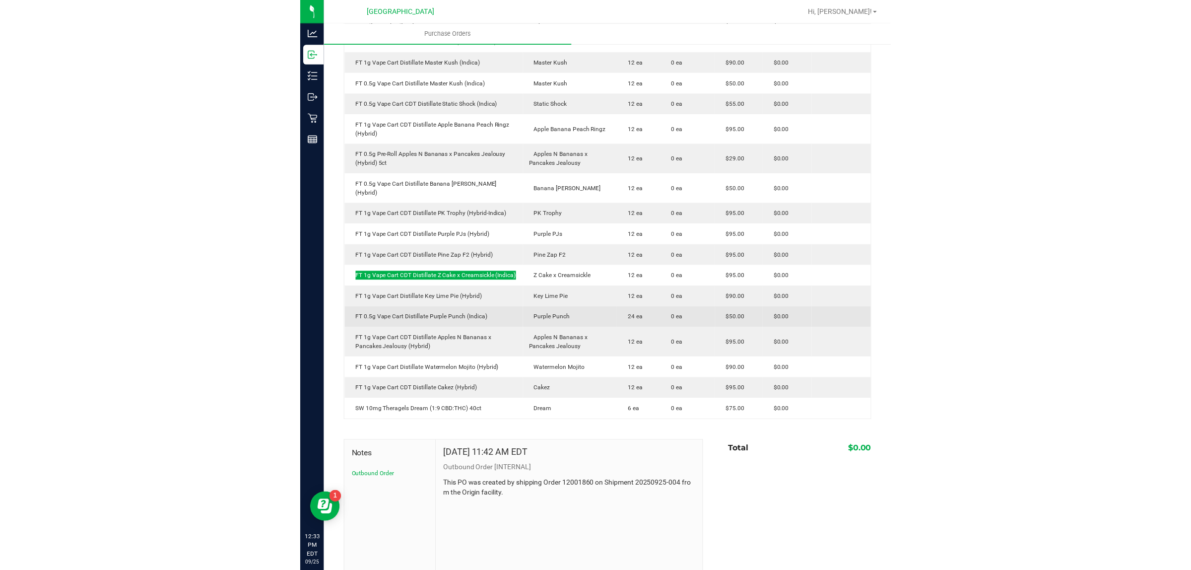
scroll to position [998, 0]
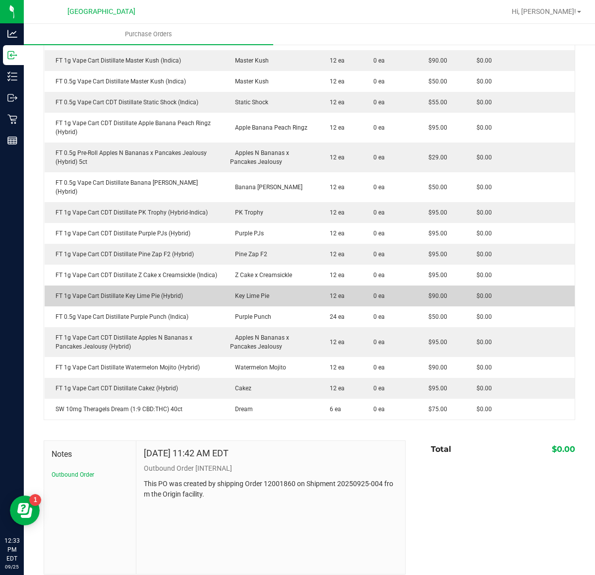
click at [163, 291] on div "FT 1g Vape Cart Distillate Key Lime Pie (Hybrid)" at bounding box center [135, 295] width 168 height 9
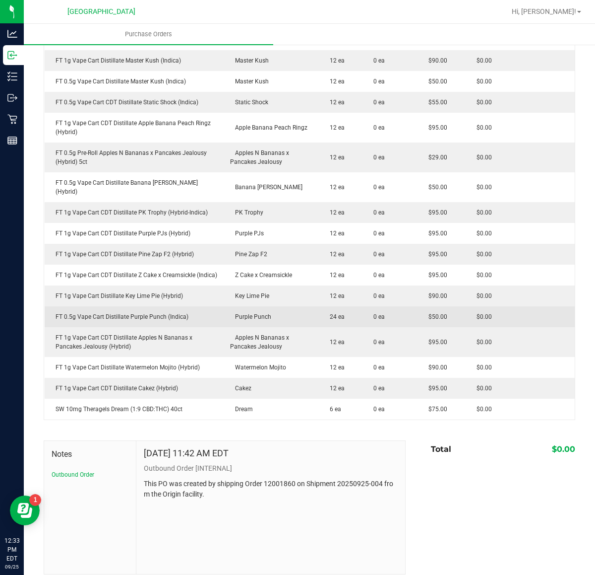
click at [133, 312] on div "FT 0.5g Vape Cart Distillate Purple Punch (Indica)" at bounding box center [135, 316] width 168 height 9
click at [134, 315] on td "FT 0.5g Vape Cart Distillate Purple Punch (Indica)" at bounding box center [135, 316] width 180 height 21
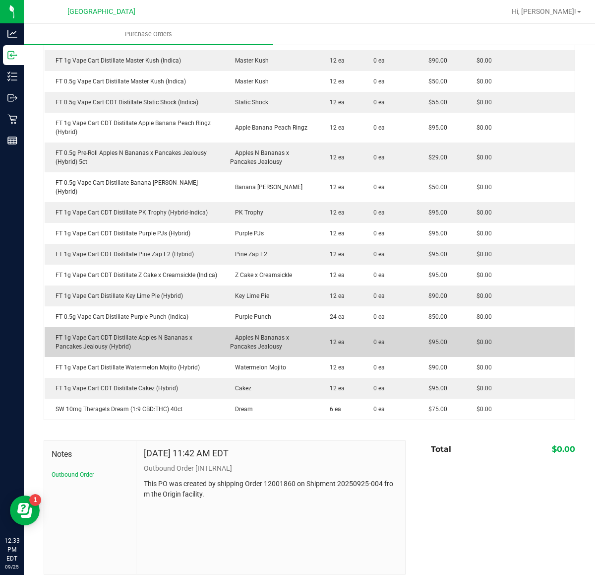
click at [129, 333] on div "FT 1g Vape Cart CDT Distillate Apples N Bananas x Pancakes Jealousy (Hybrid)" at bounding box center [135, 342] width 168 height 18
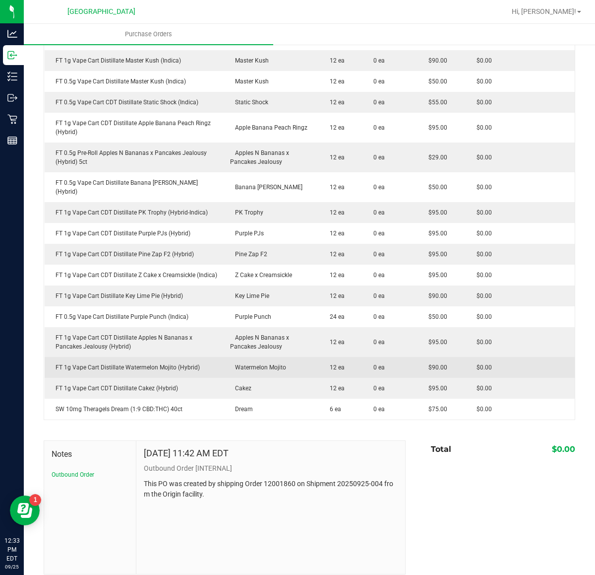
click at [131, 363] on div "FT 1g Vape Cart Distillate Watermelon Mojito (Hybrid)" at bounding box center [135, 367] width 168 height 9
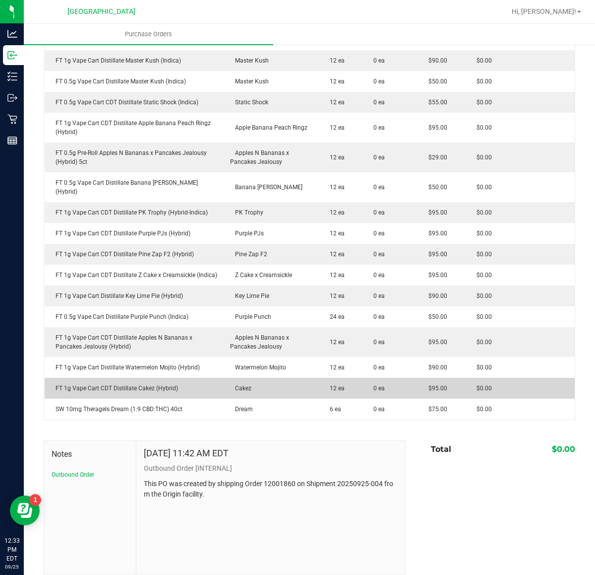
click at [155, 385] on td "FT 1g Vape Cart CDT Distillate Cakez (Hybrid)" at bounding box center [135, 388] width 180 height 21
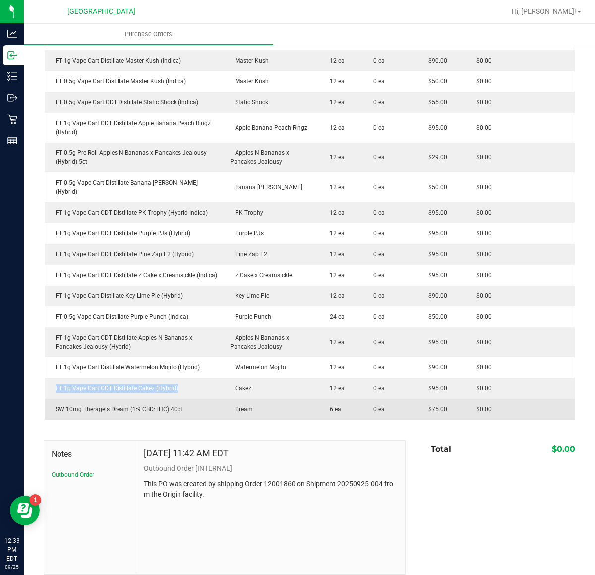
click at [142, 404] on div "SW 10mg Theragels Dream (1:9 CBD:THC) 40ct" at bounding box center [135, 408] width 168 height 9
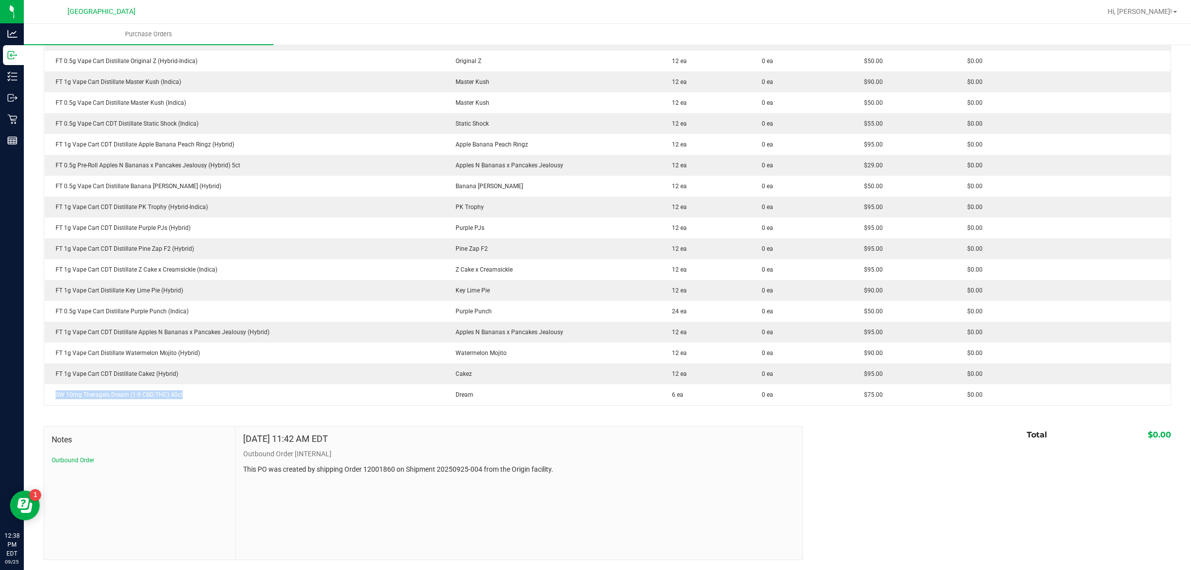
scroll to position [933, 0]
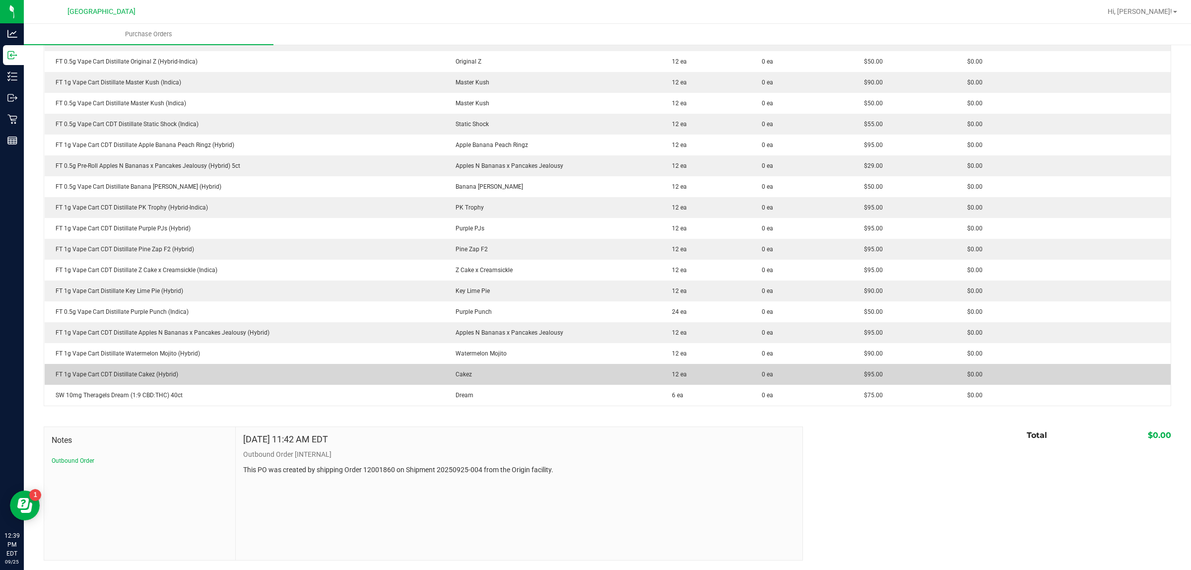
click at [294, 369] on td "FT 1g Vape Cart CDT Distillate Cakez (Hybrid)" at bounding box center [245, 374] width 400 height 21
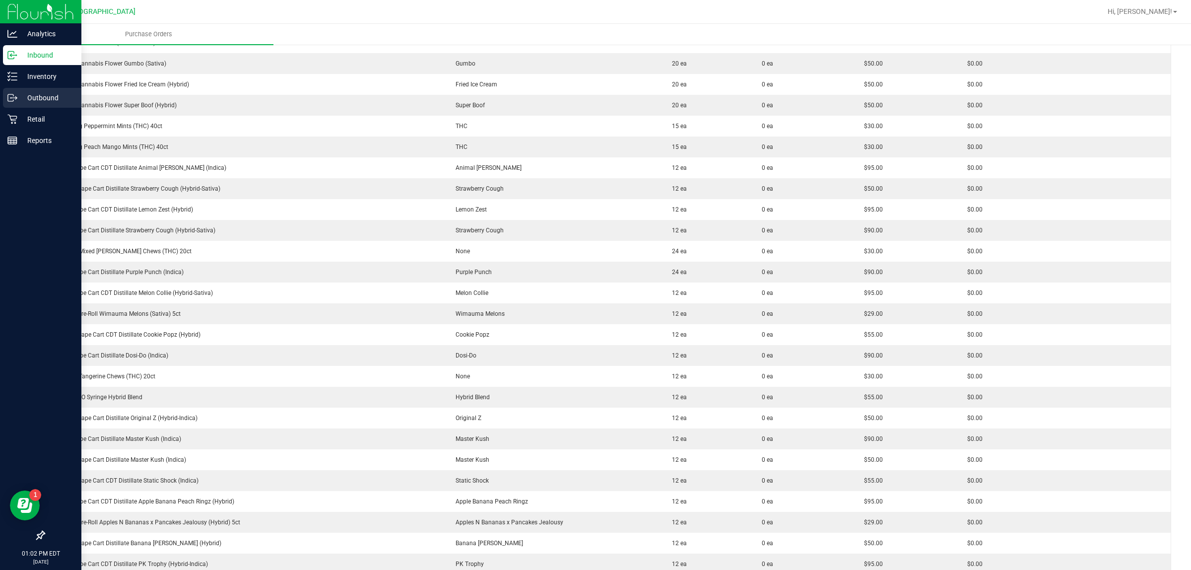
scroll to position [437, 0]
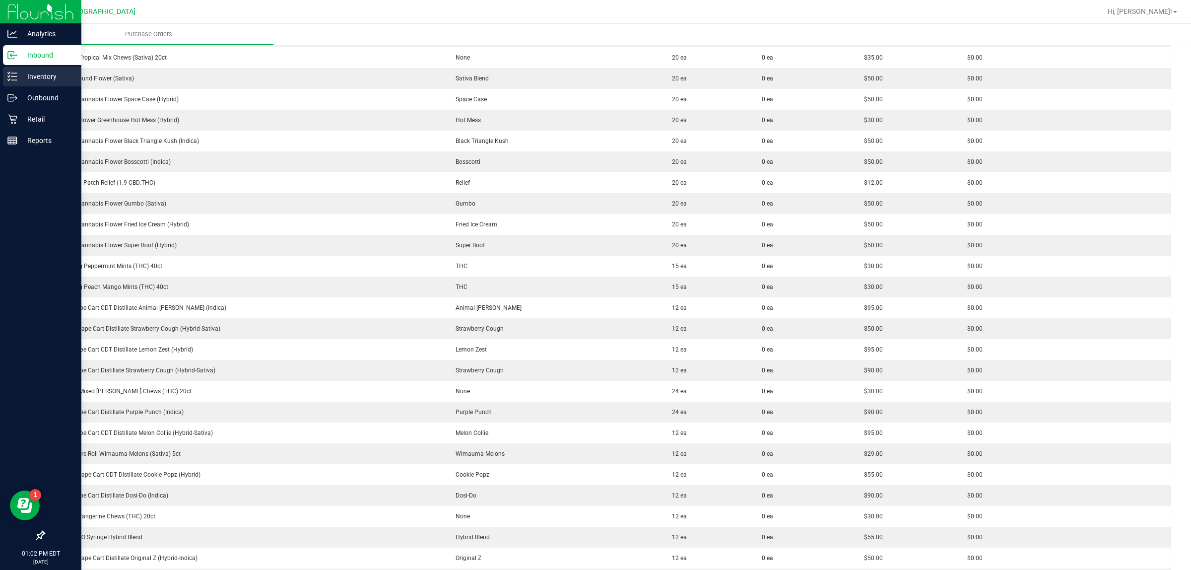
click at [35, 84] on div "Inventory" at bounding box center [42, 76] width 78 height 20
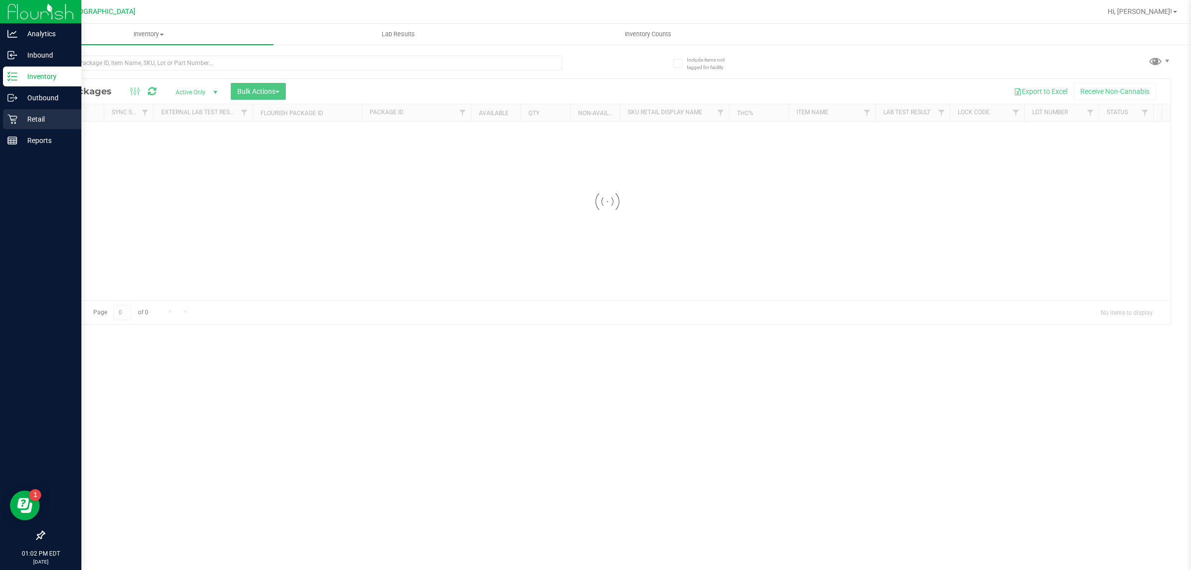
click at [47, 119] on p "Retail" at bounding box center [47, 119] width 60 height 12
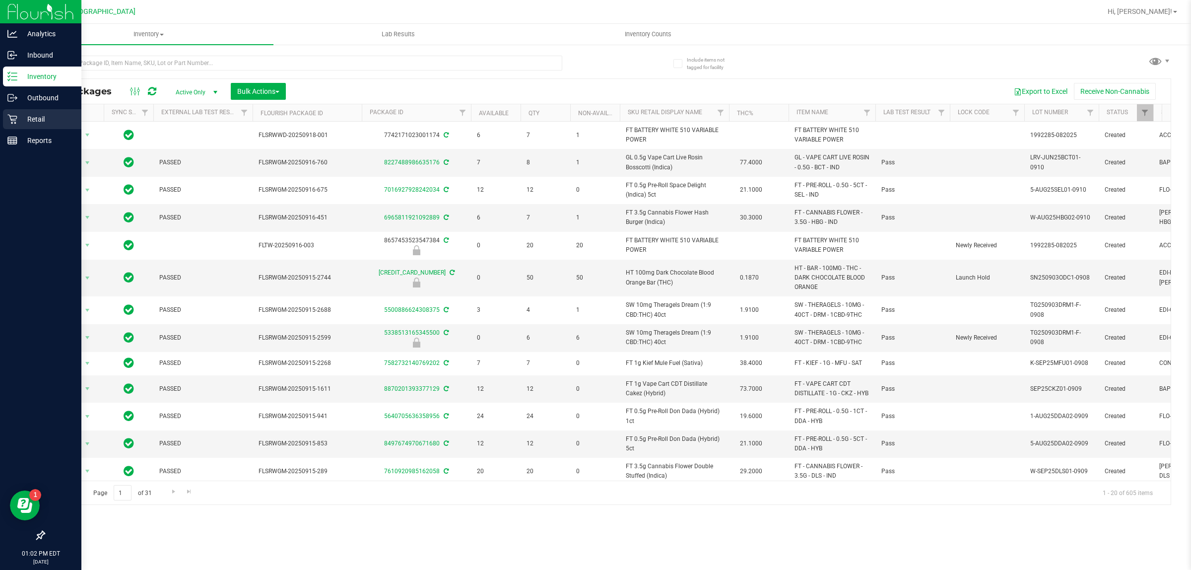
click at [48, 119] on p "Retail" at bounding box center [47, 119] width 60 height 12
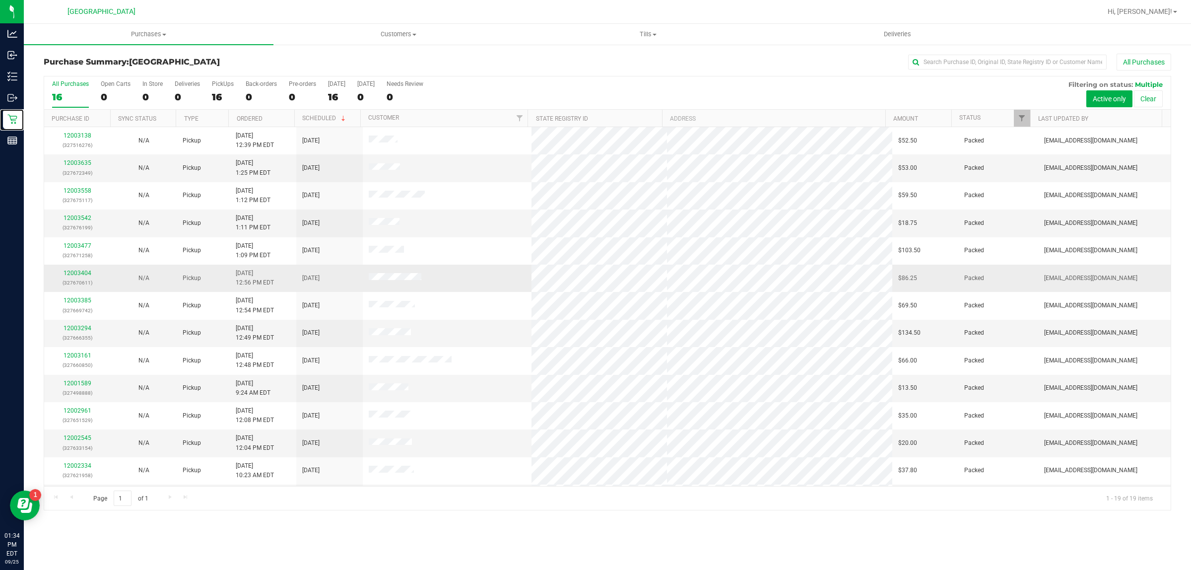
scroll to position [164, 0]
